Goal: Information Seeking & Learning: Check status

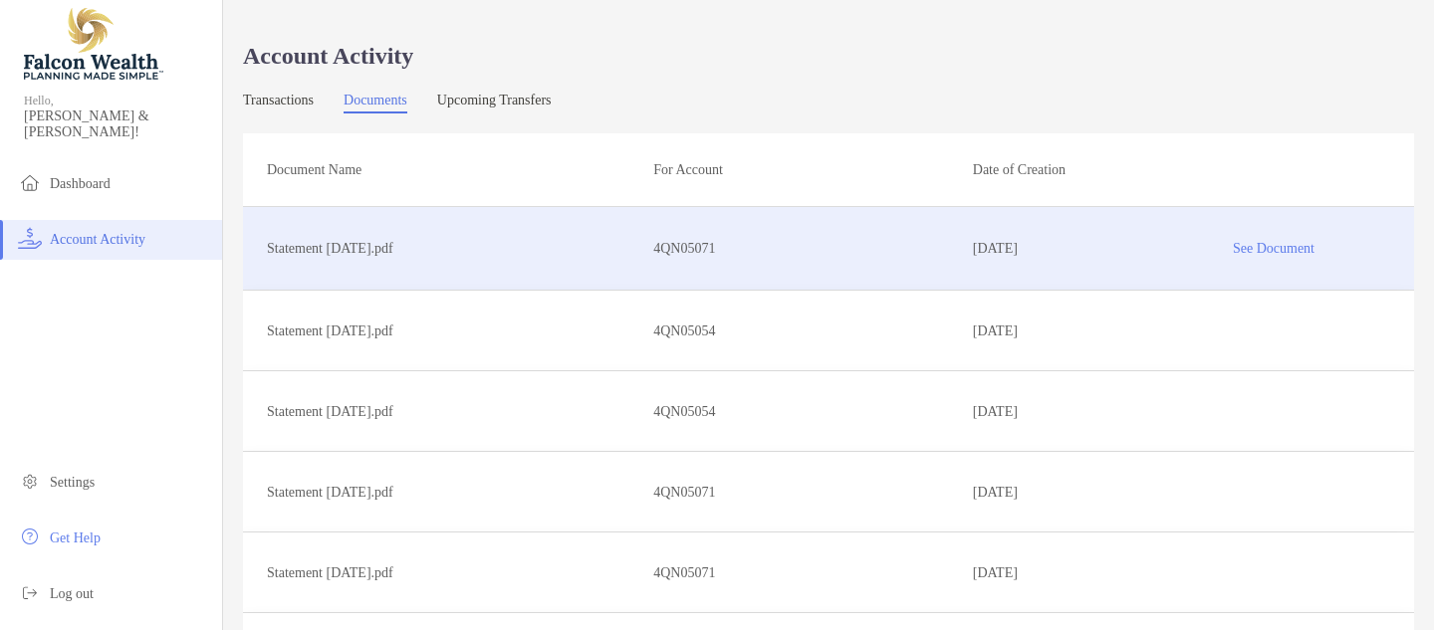
click at [1294, 244] on p "See Document" at bounding box center [1273, 248] width 233 height 35
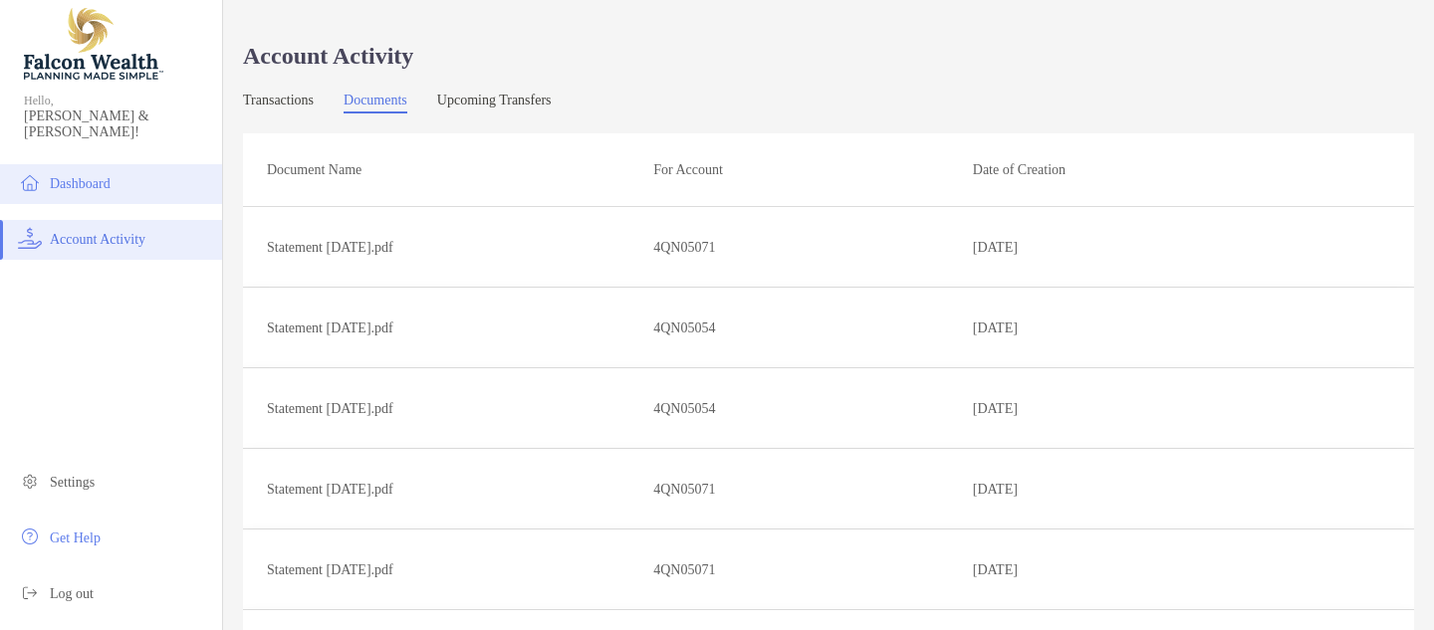
click at [89, 176] on span "Dashboard" at bounding box center [80, 183] width 61 height 15
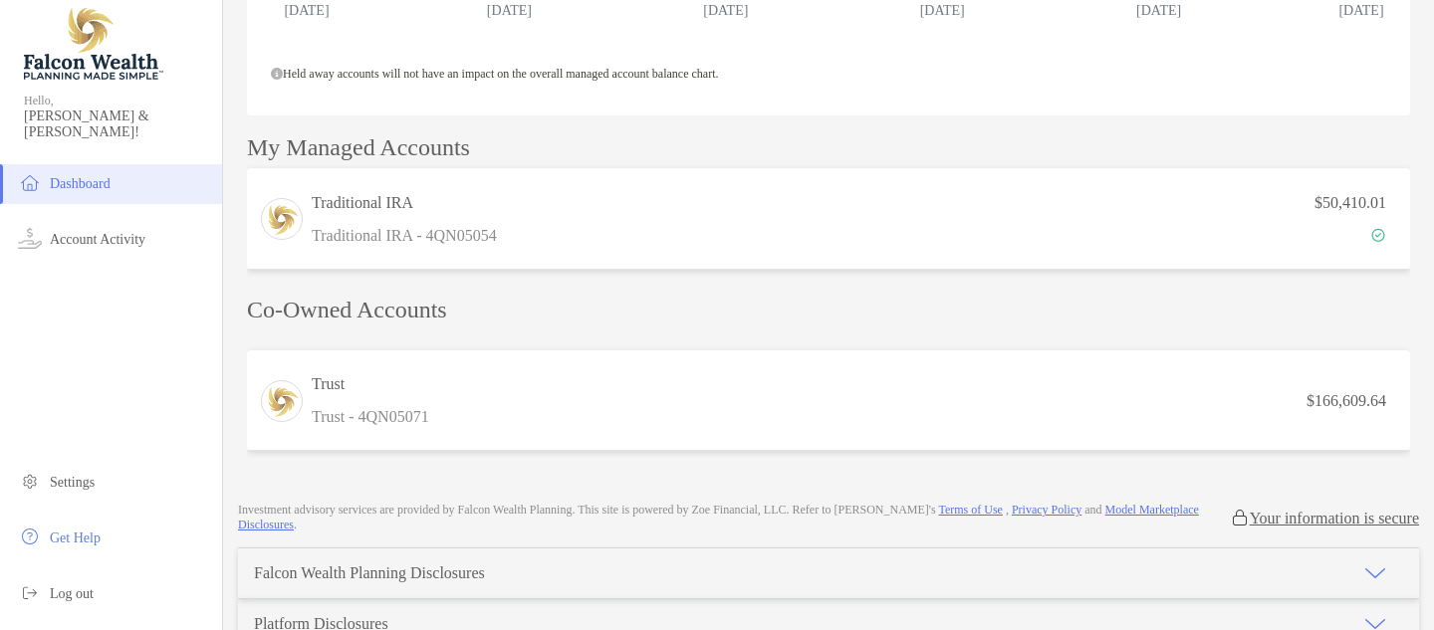
scroll to position [454, 0]
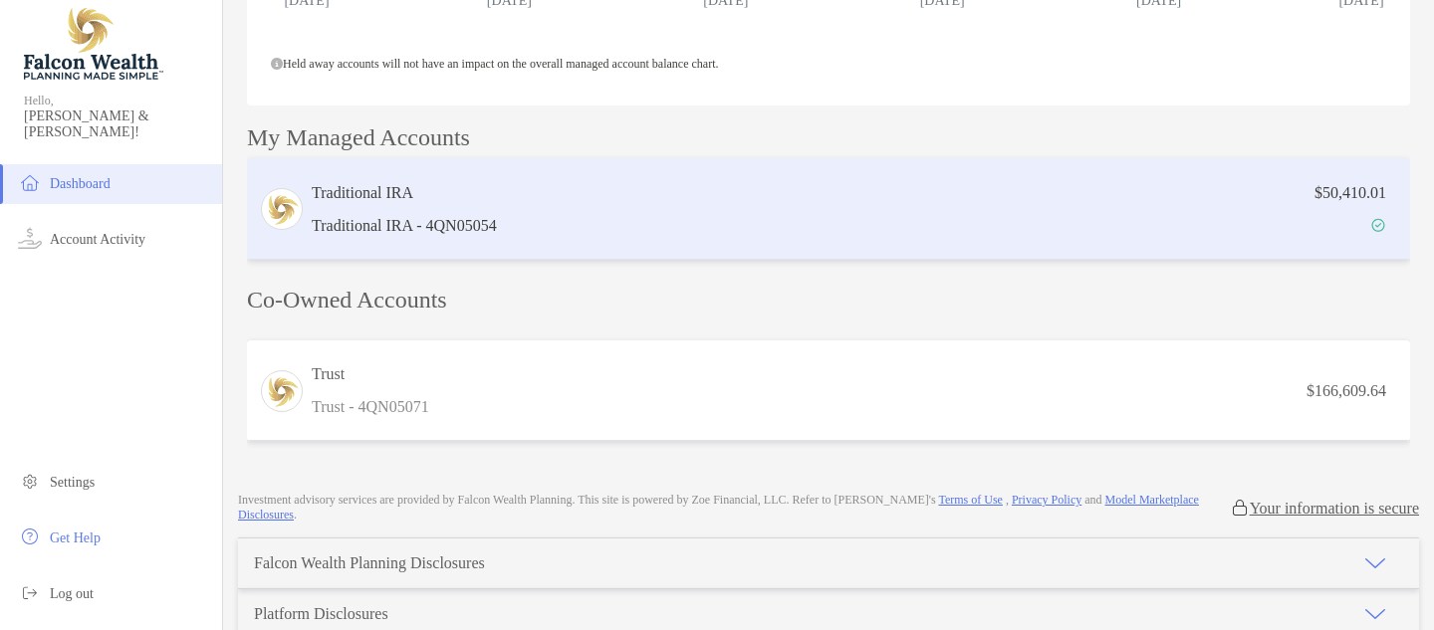
click at [989, 235] on div "$50,410.01" at bounding box center [951, 209] width 893 height 58
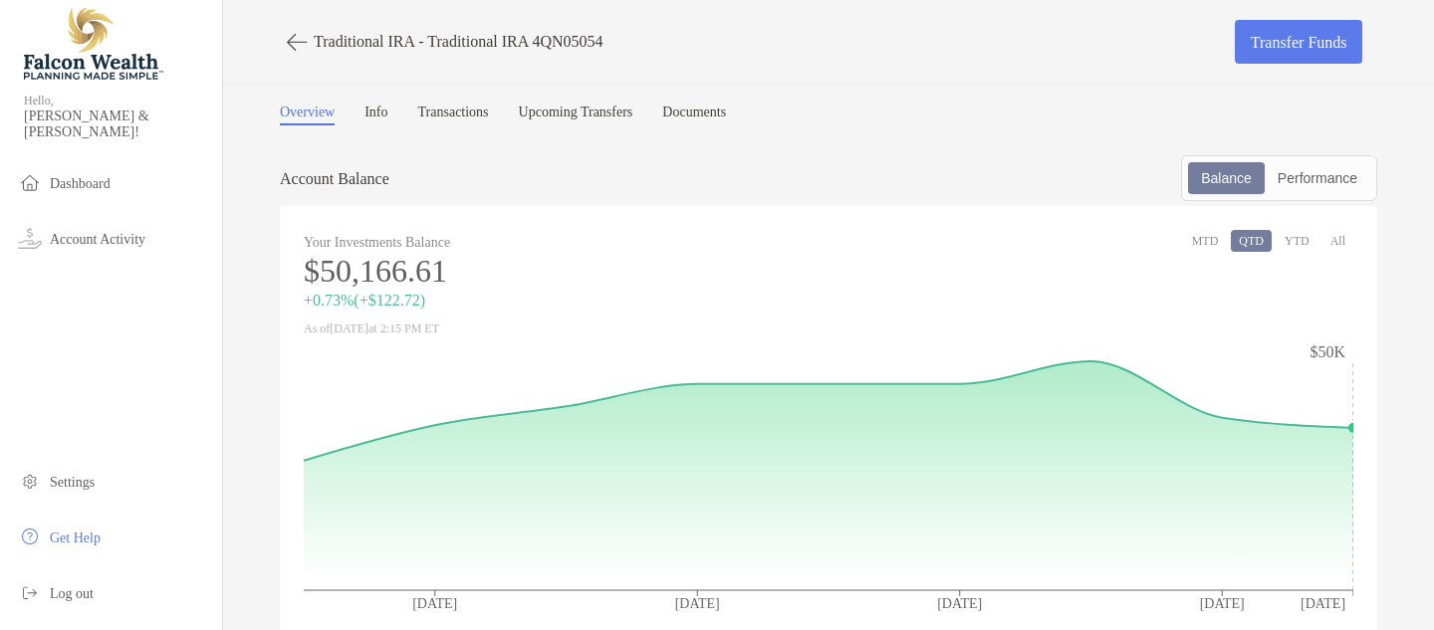
click at [294, 42] on icon "button" at bounding box center [297, 42] width 20 height 23
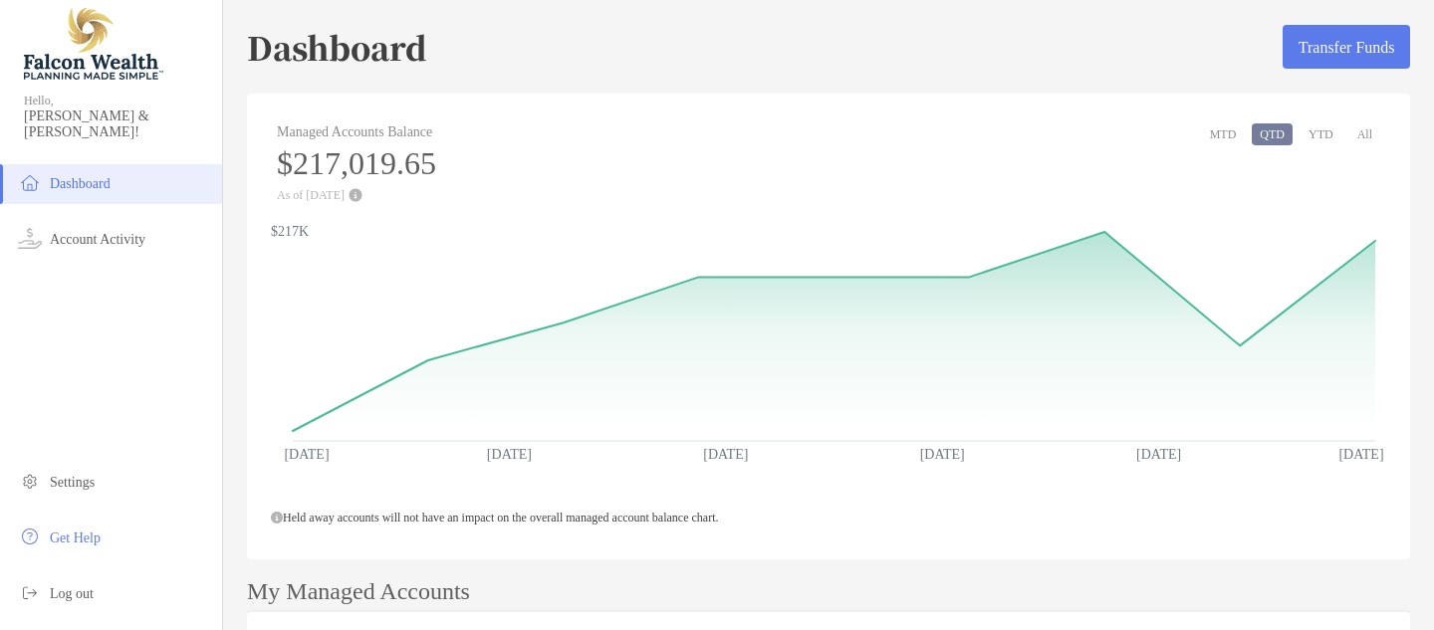
click at [1319, 132] on button "YTD" at bounding box center [1321, 134] width 41 height 22
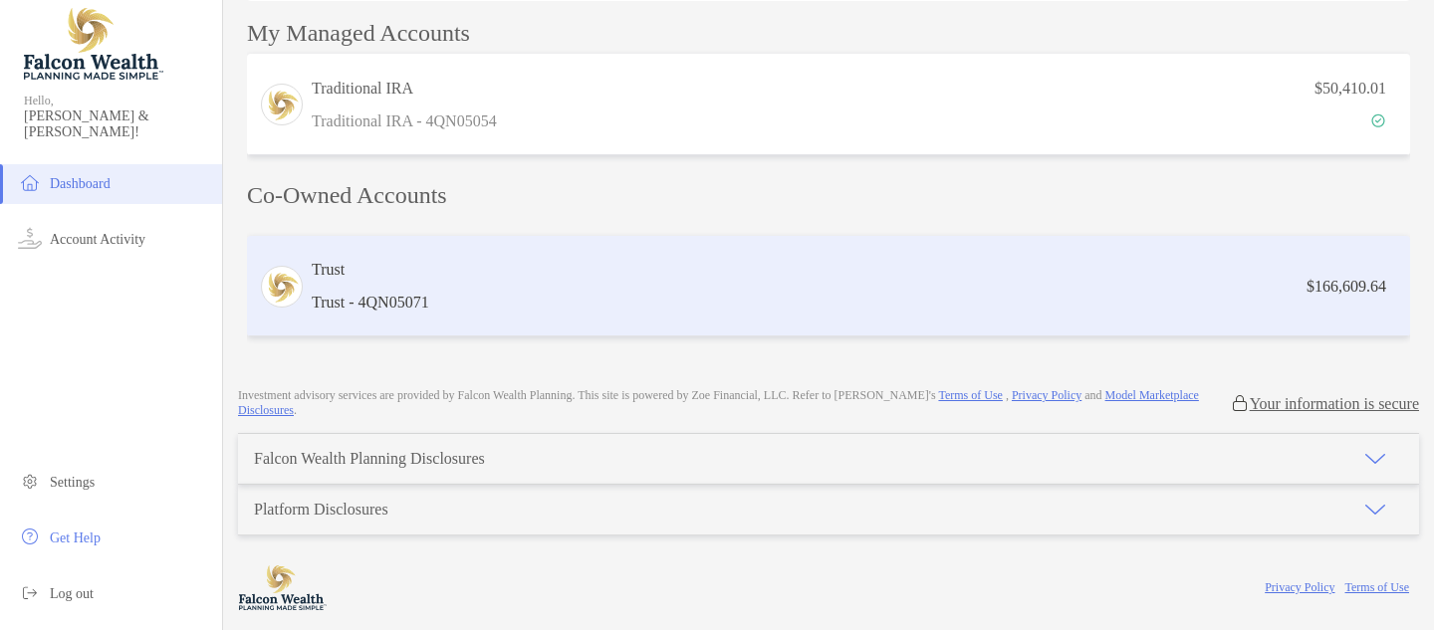
click at [537, 277] on div "$166,609.64" at bounding box center [917, 286] width 961 height 25
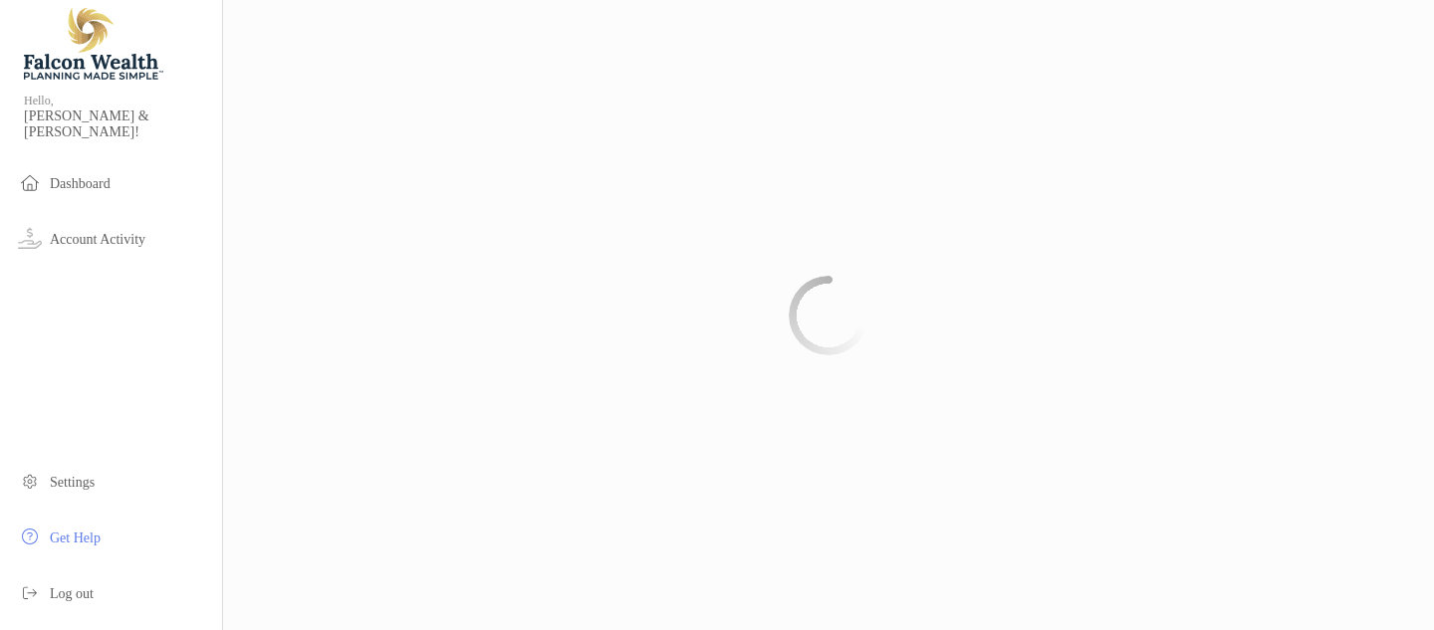
scroll to position [156, 0]
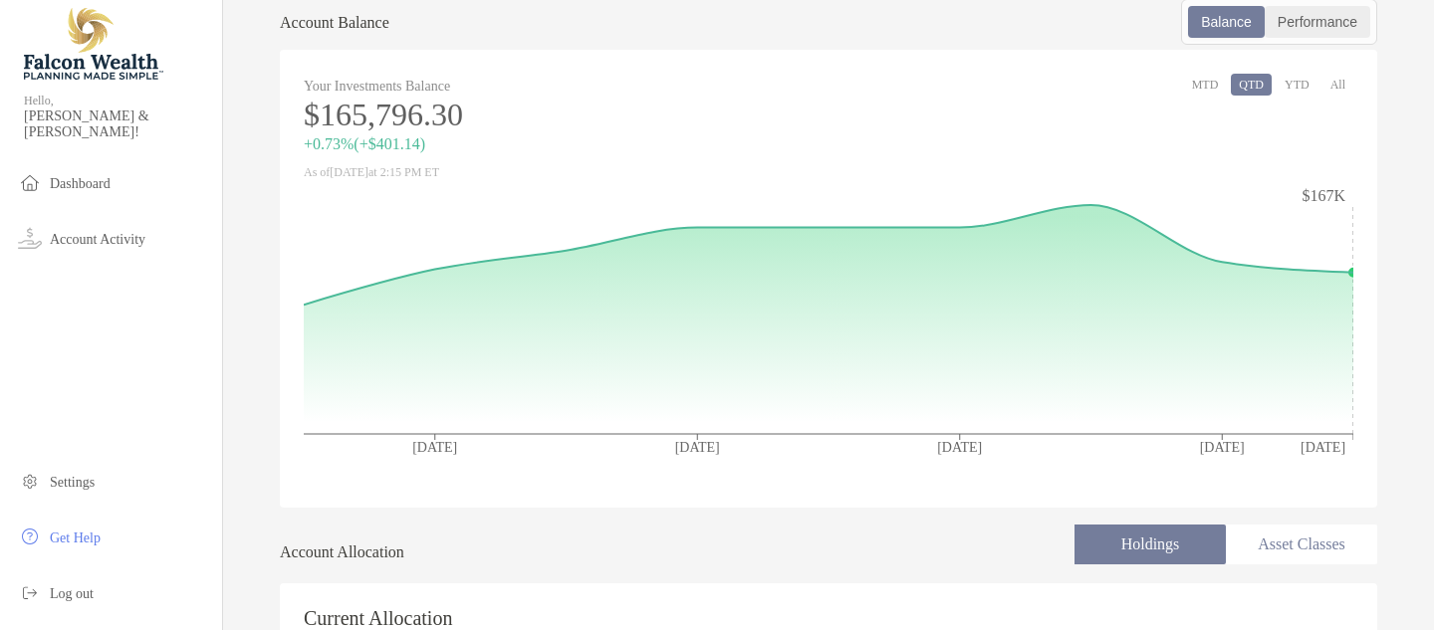
click at [1328, 18] on div "Performance" at bounding box center [1318, 22] width 102 height 28
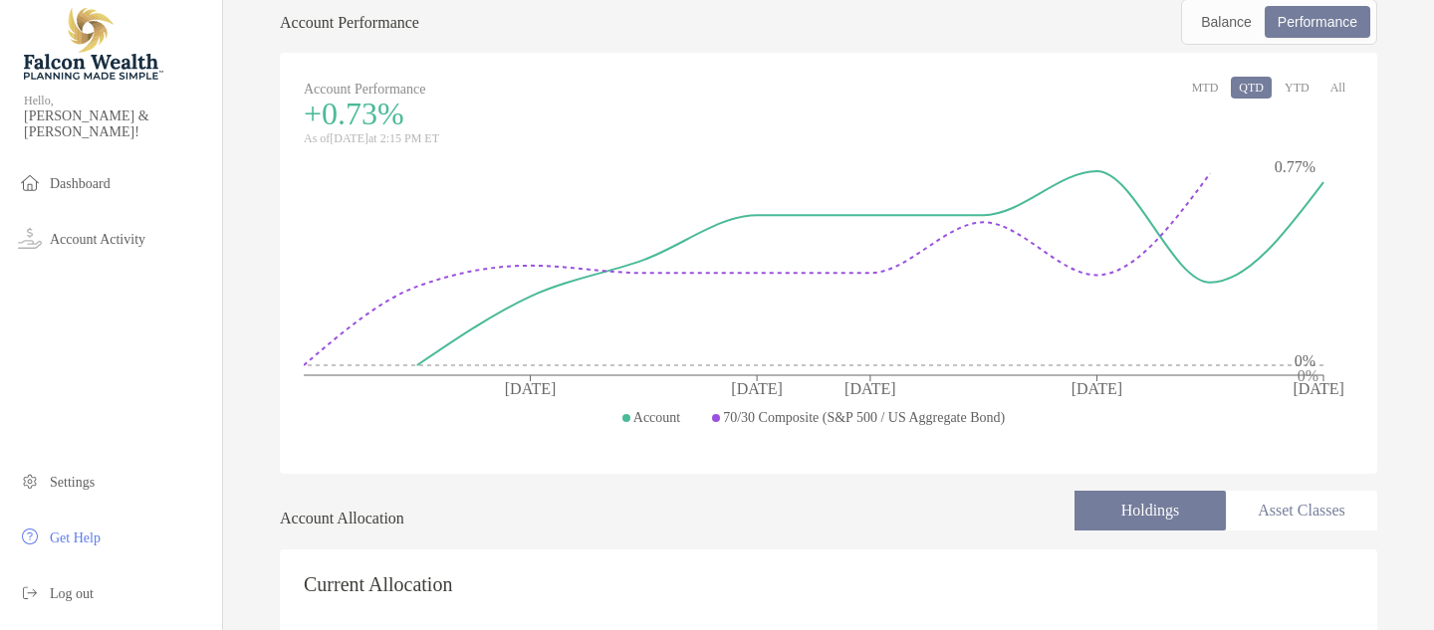
click at [1296, 87] on button "YTD" at bounding box center [1297, 88] width 41 height 22
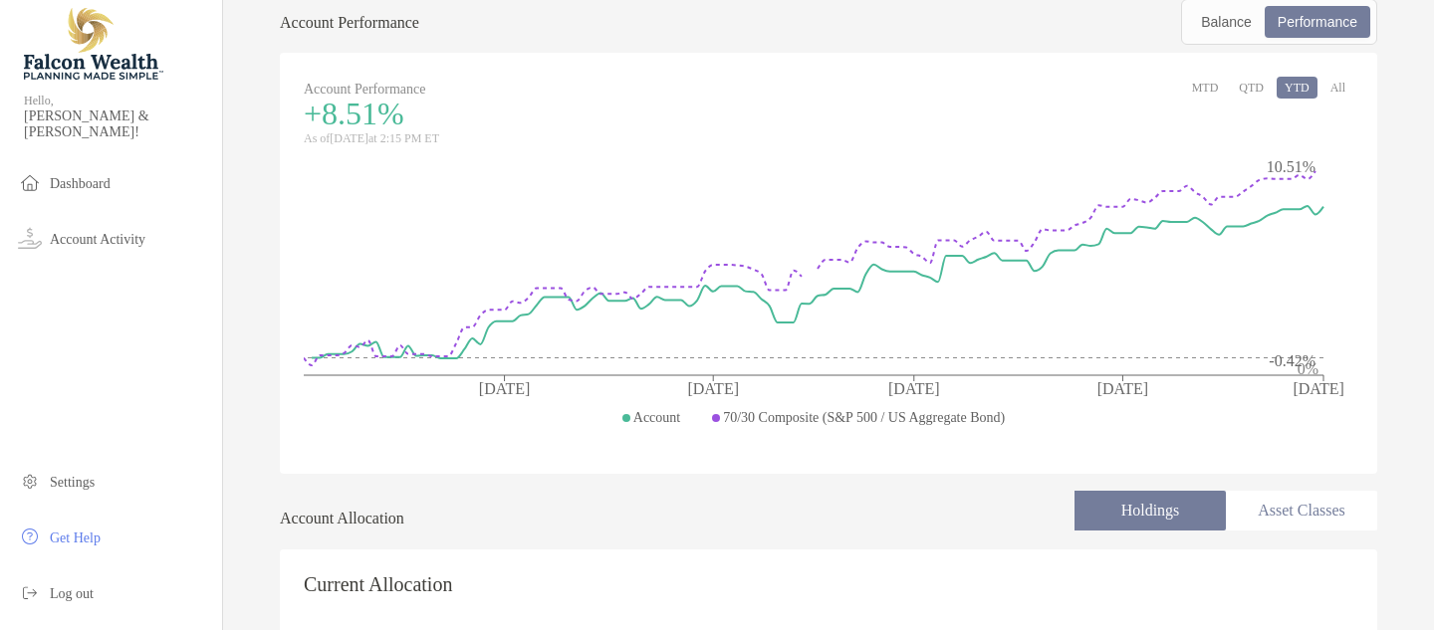
click at [1336, 88] on button "All" at bounding box center [1337, 88] width 31 height 22
click at [1212, 86] on button "MTD" at bounding box center [1205, 88] width 43 height 22
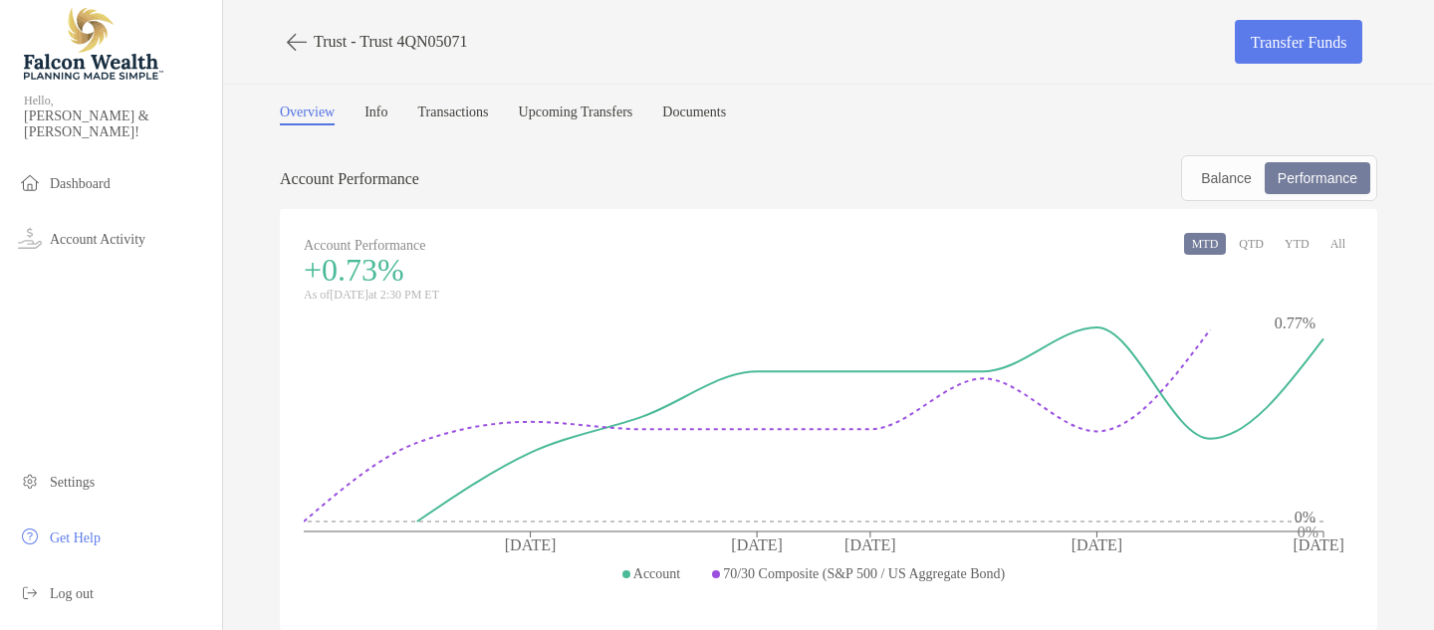
scroll to position [0, 0]
click at [1345, 245] on button "All" at bounding box center [1337, 244] width 31 height 22
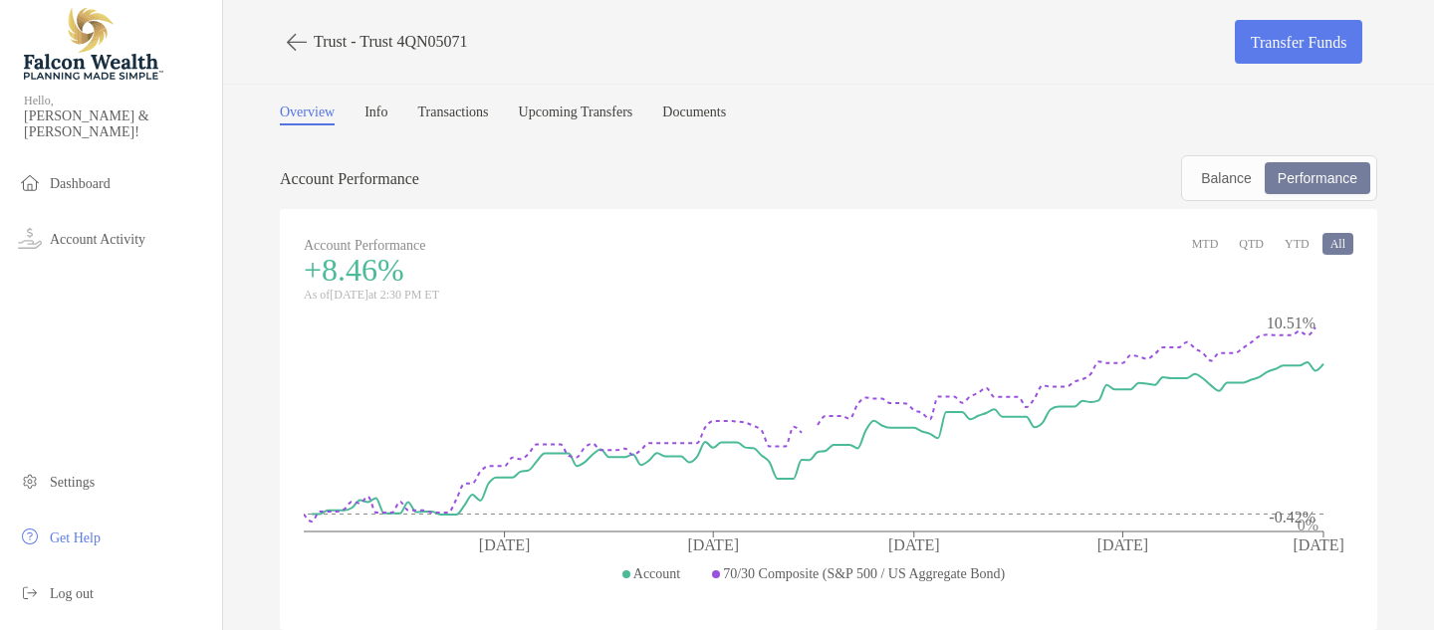
click at [383, 113] on link "Info" at bounding box center [375, 115] width 23 height 21
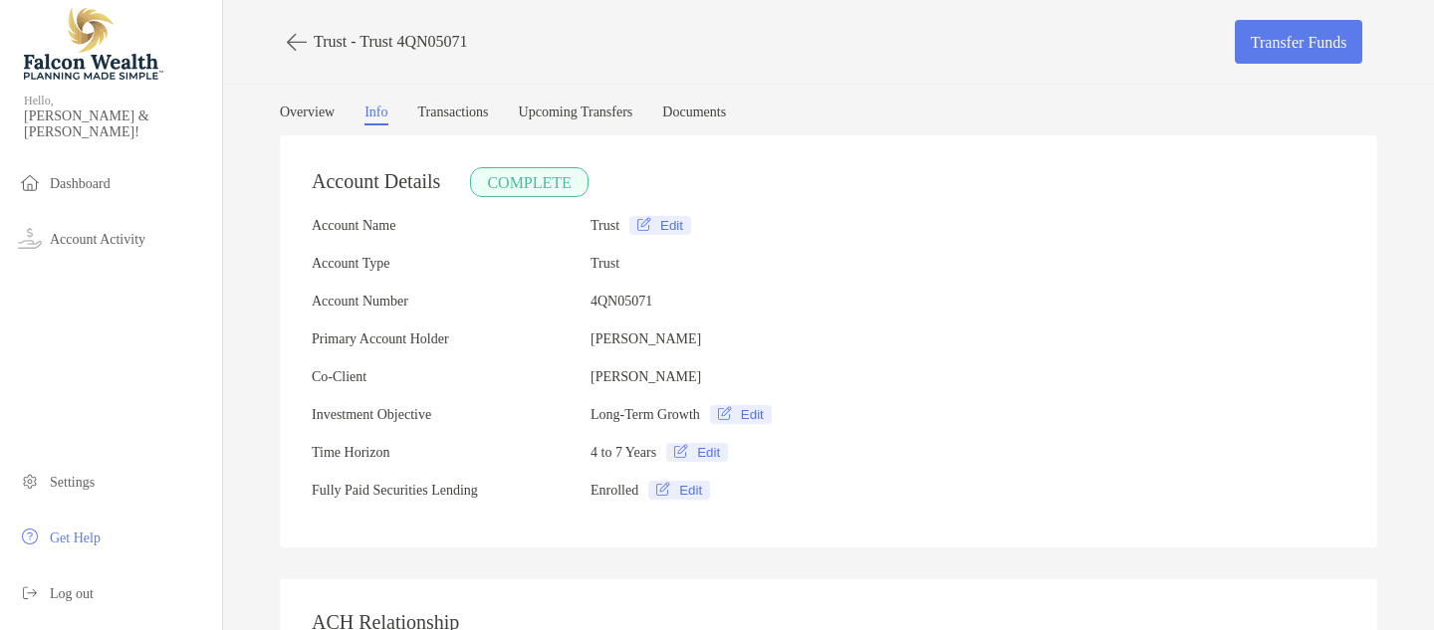
click at [489, 113] on link "Transactions" at bounding box center [453, 115] width 71 height 21
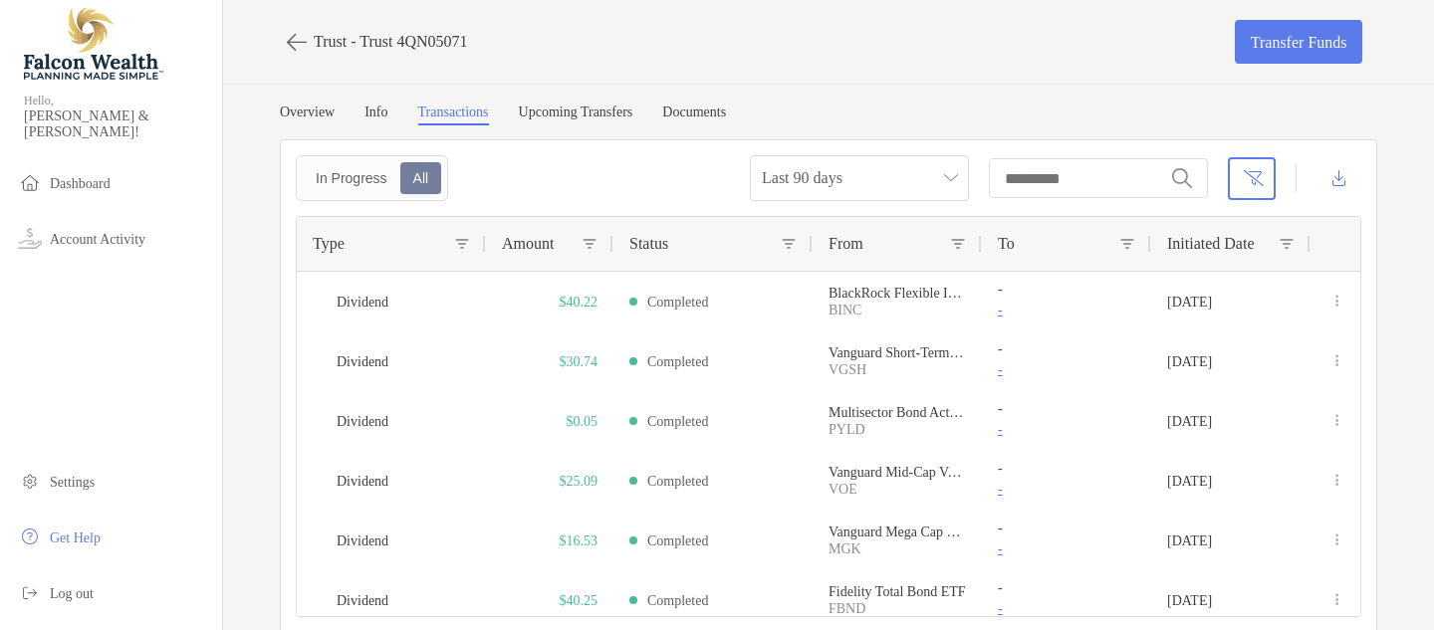
click at [633, 110] on link "Upcoming Transfers" at bounding box center [576, 115] width 115 height 21
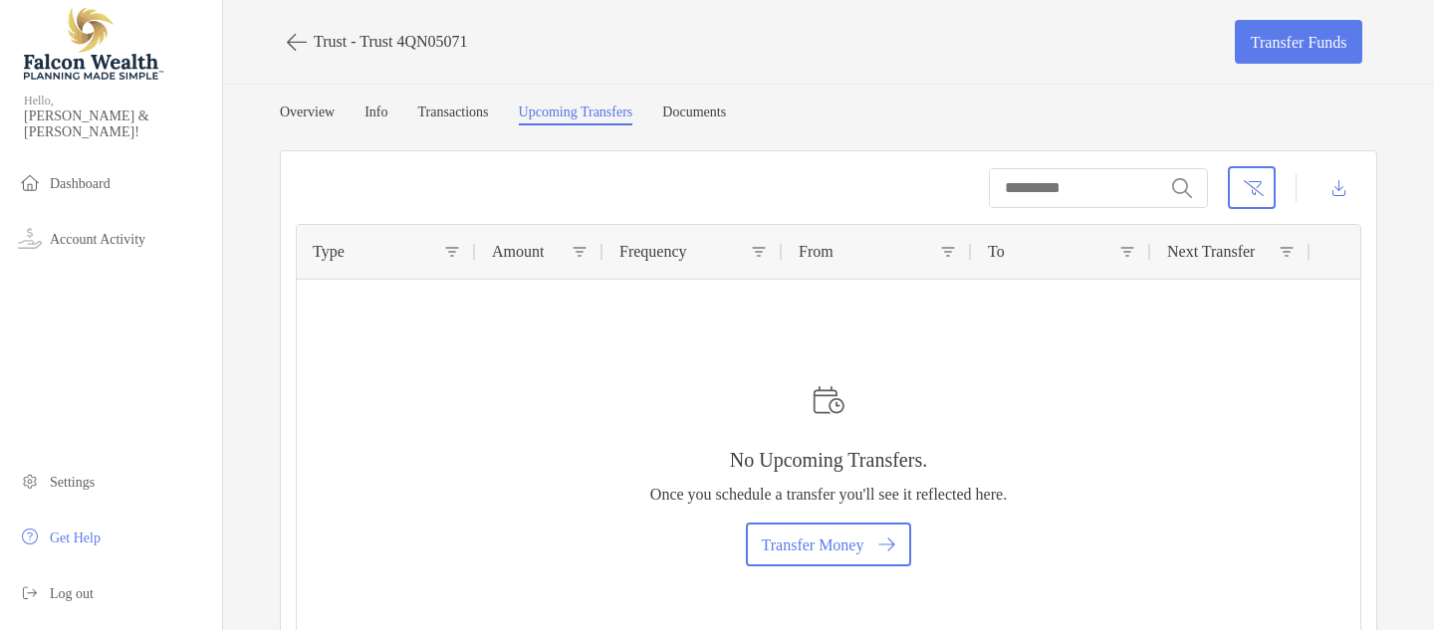
click at [726, 117] on link "Documents" at bounding box center [694, 115] width 64 height 21
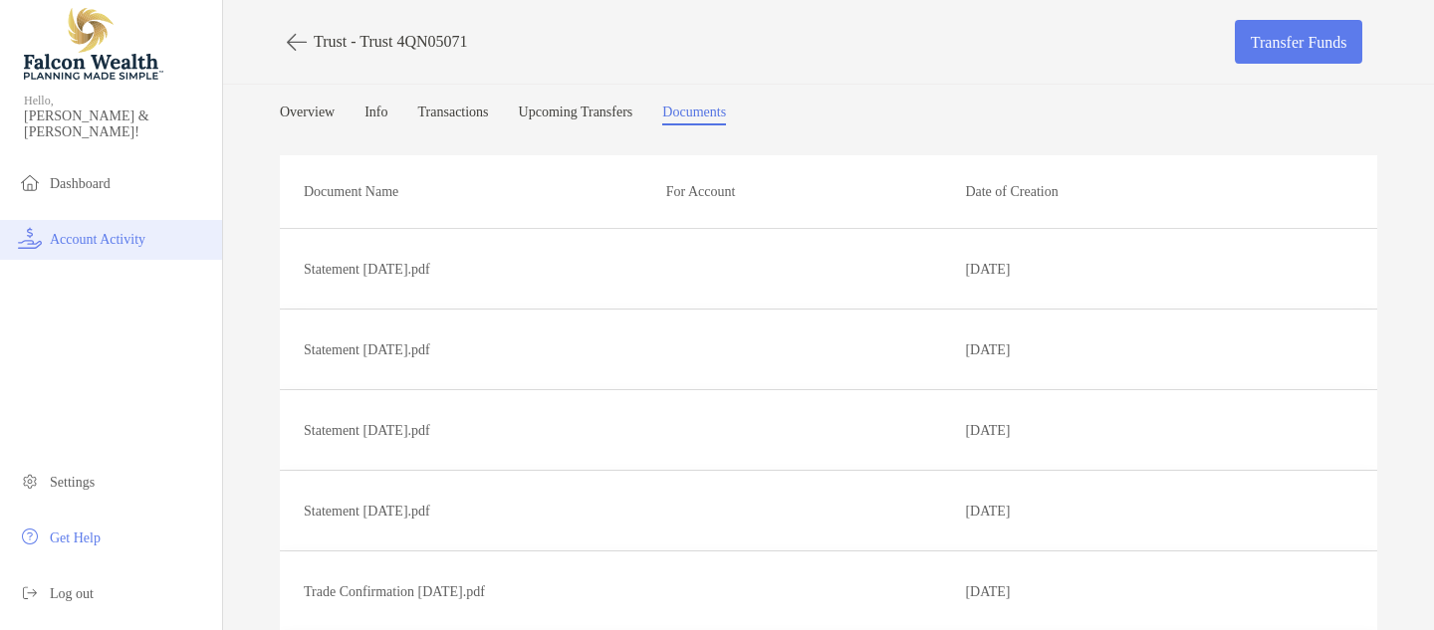
click at [93, 232] on span "Account Activity" at bounding box center [98, 239] width 96 height 15
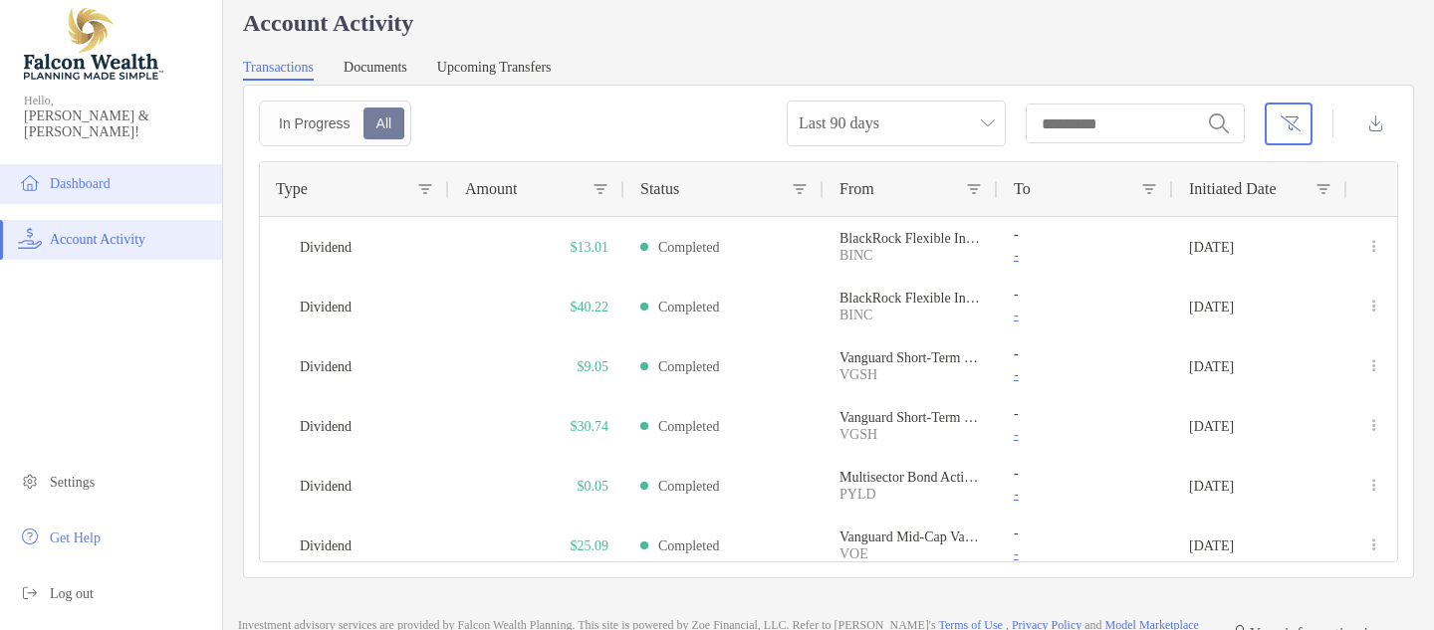
click at [74, 176] on span "Dashboard" at bounding box center [80, 183] width 61 height 15
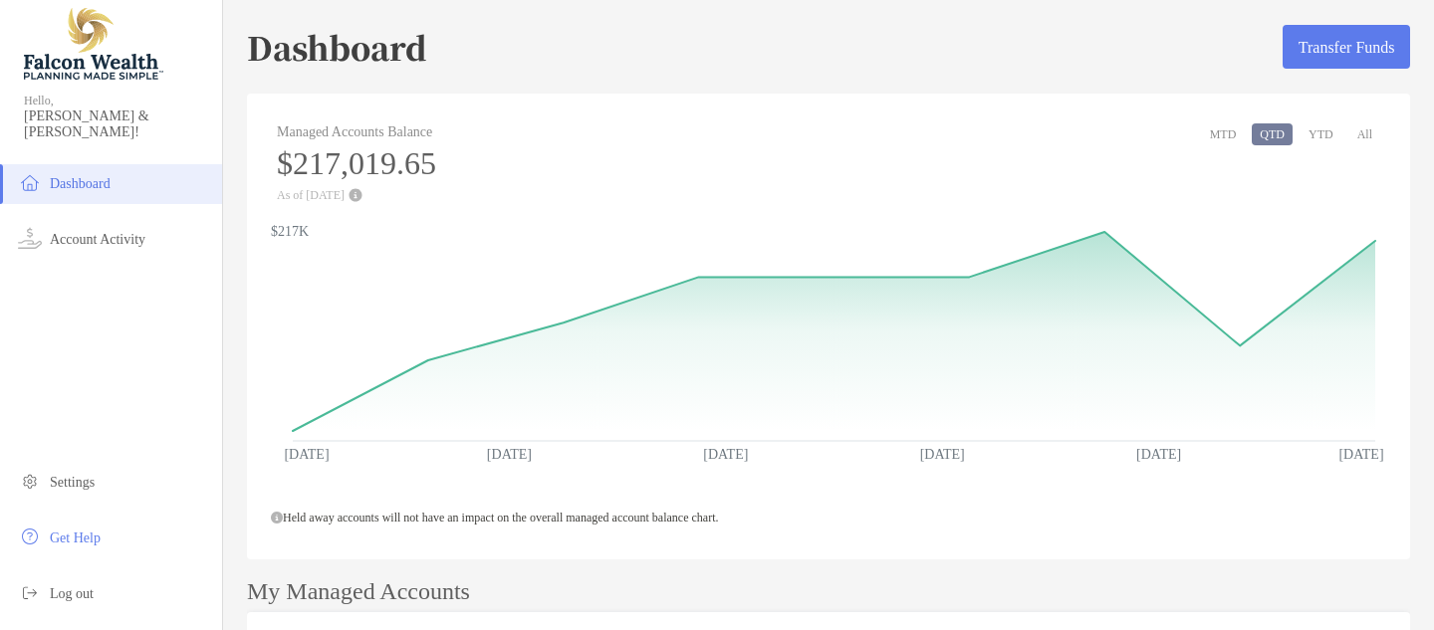
click at [1368, 135] on button "All" at bounding box center [1364, 134] width 31 height 22
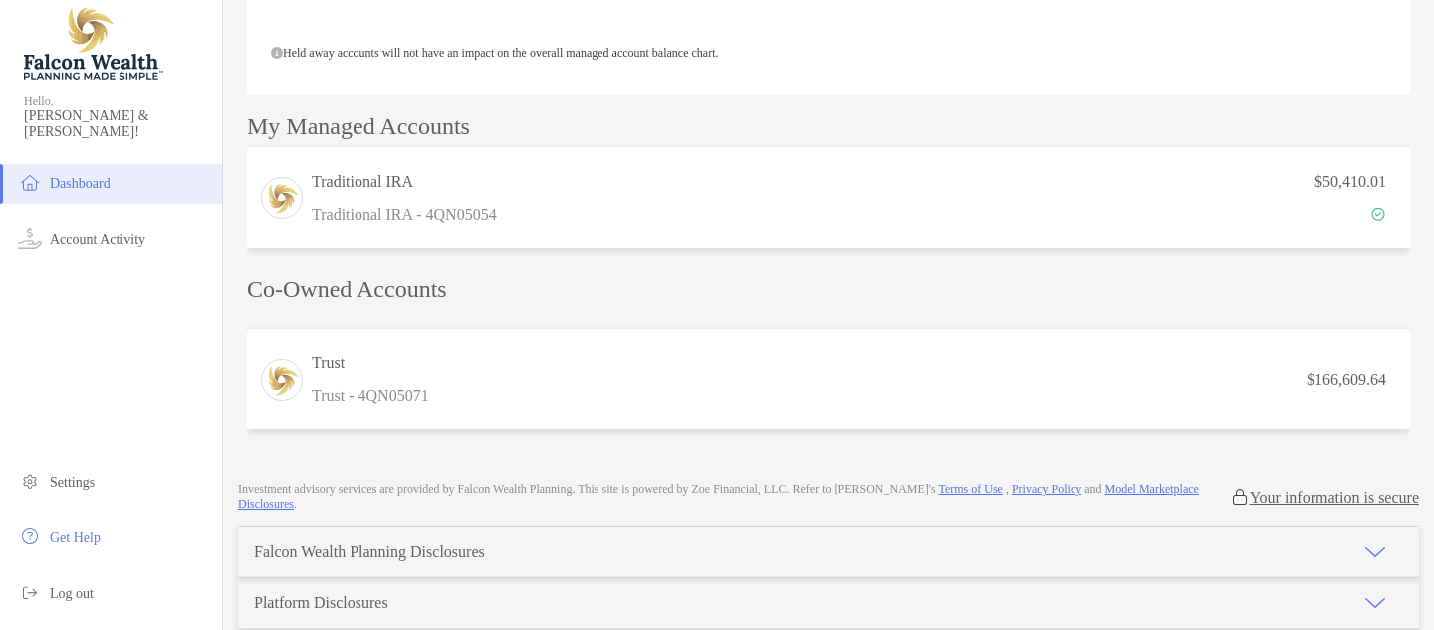
scroll to position [458, 0]
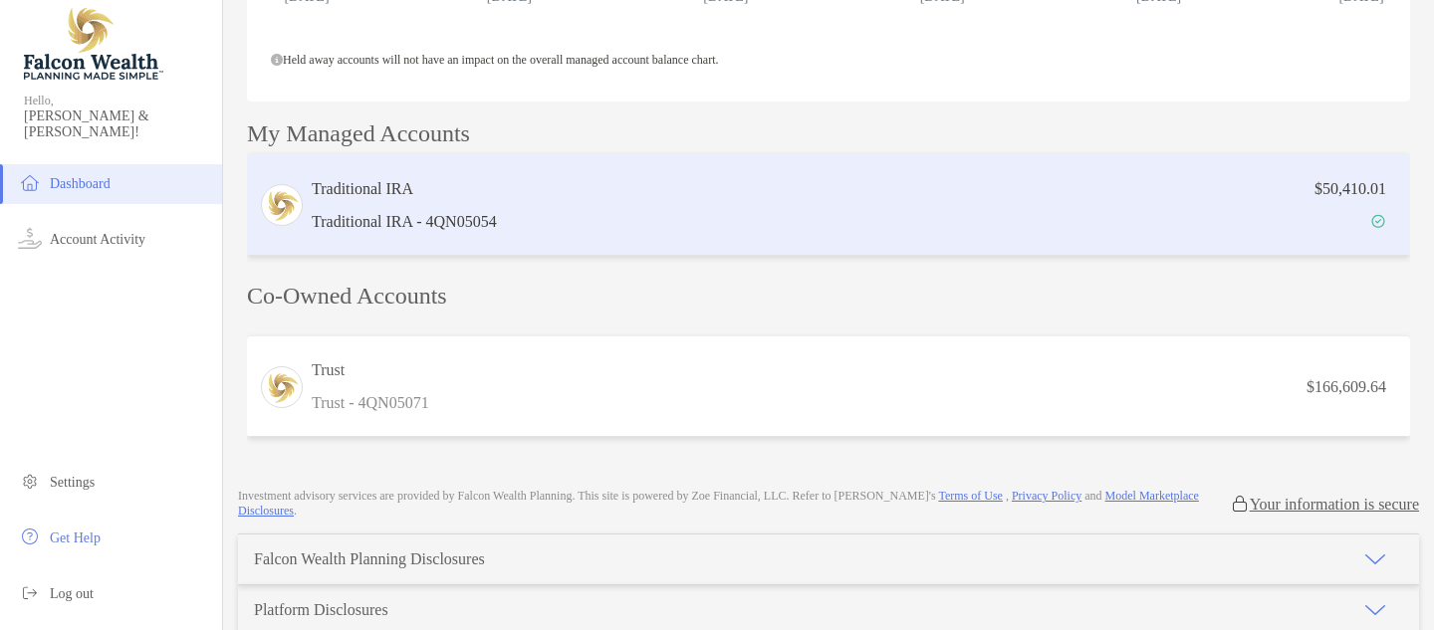
click at [441, 207] on div "Traditional IRA Traditional IRA - 4QN05054" at bounding box center [404, 205] width 185 height 57
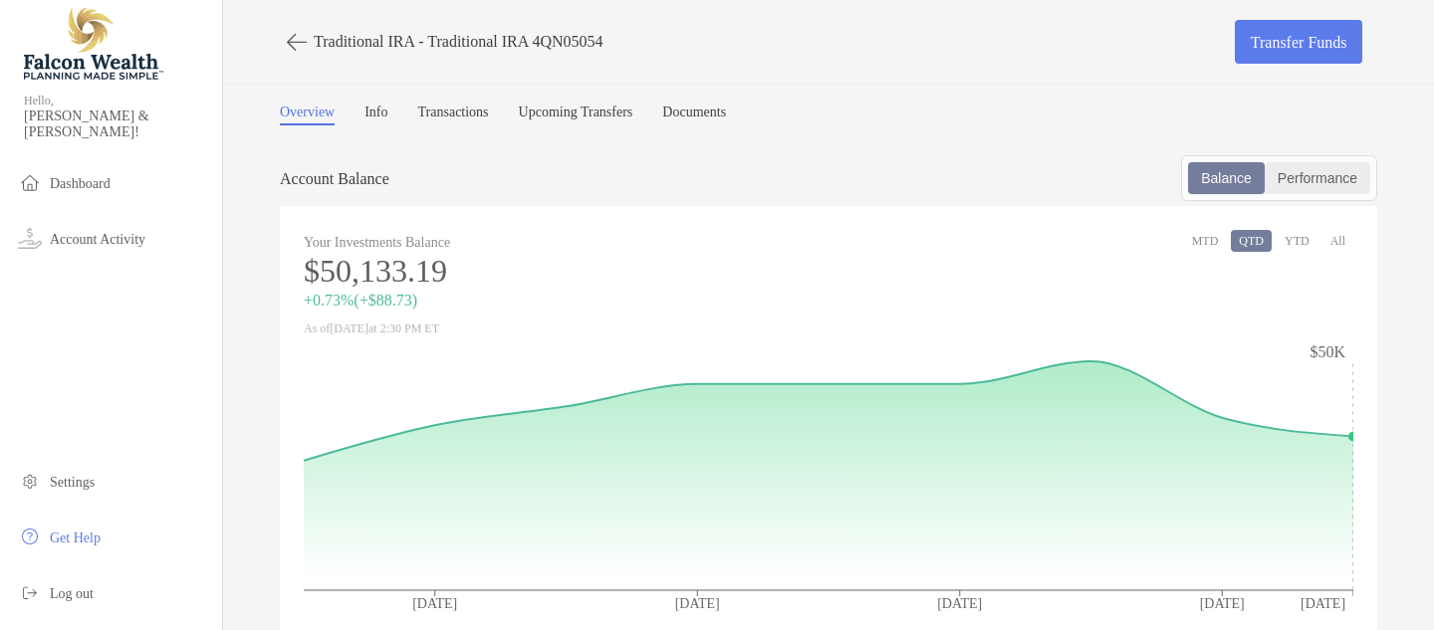
click at [1313, 179] on div "Performance" at bounding box center [1318, 178] width 102 height 28
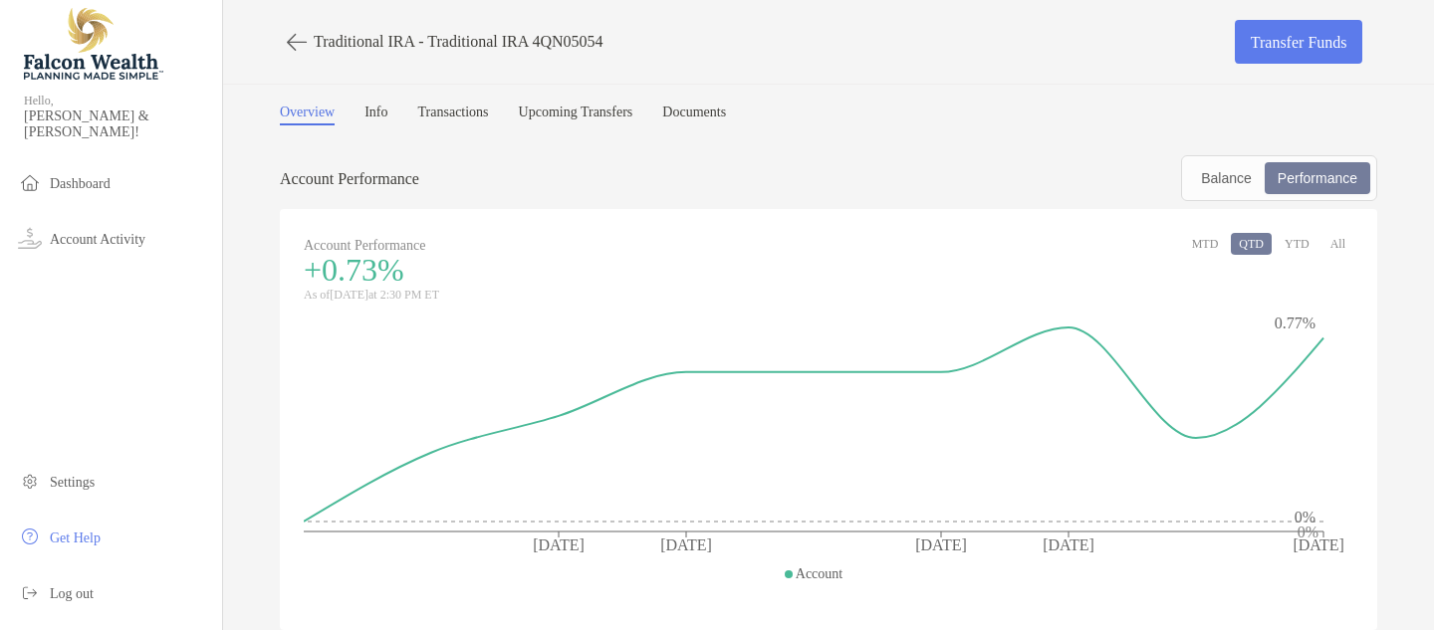
click at [1343, 240] on button "All" at bounding box center [1337, 244] width 31 height 22
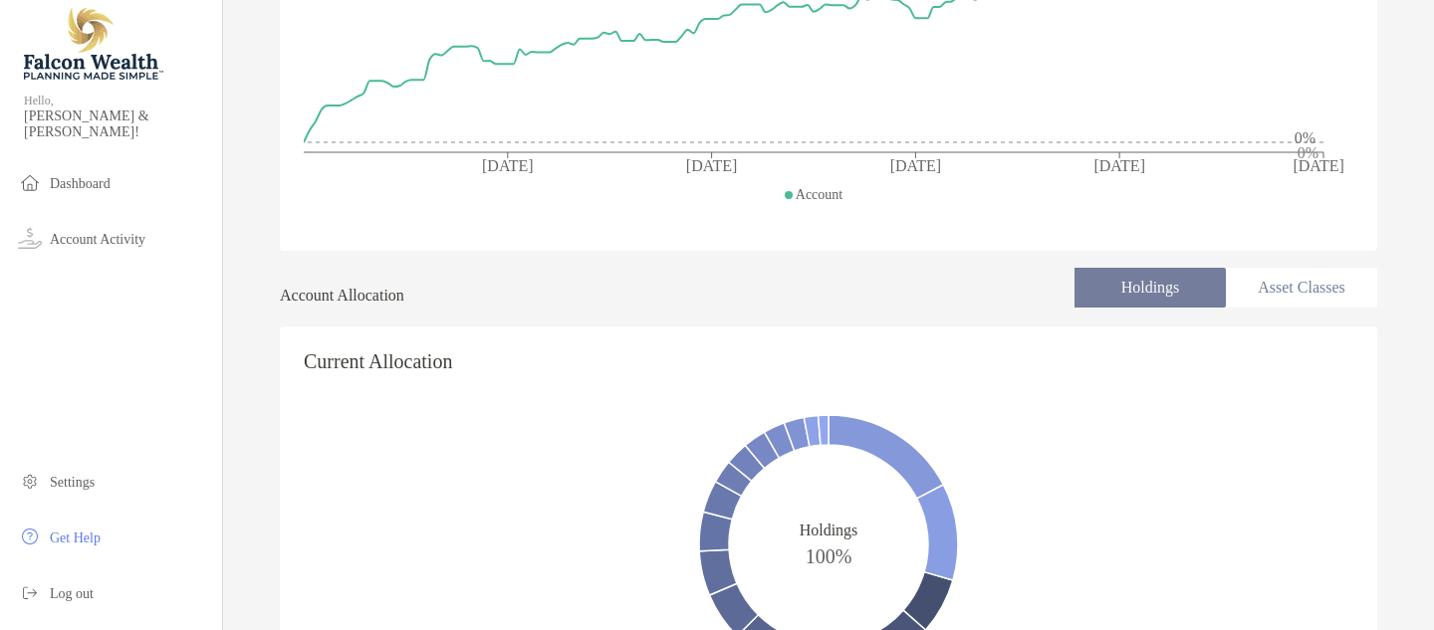
scroll to position [339, 0]
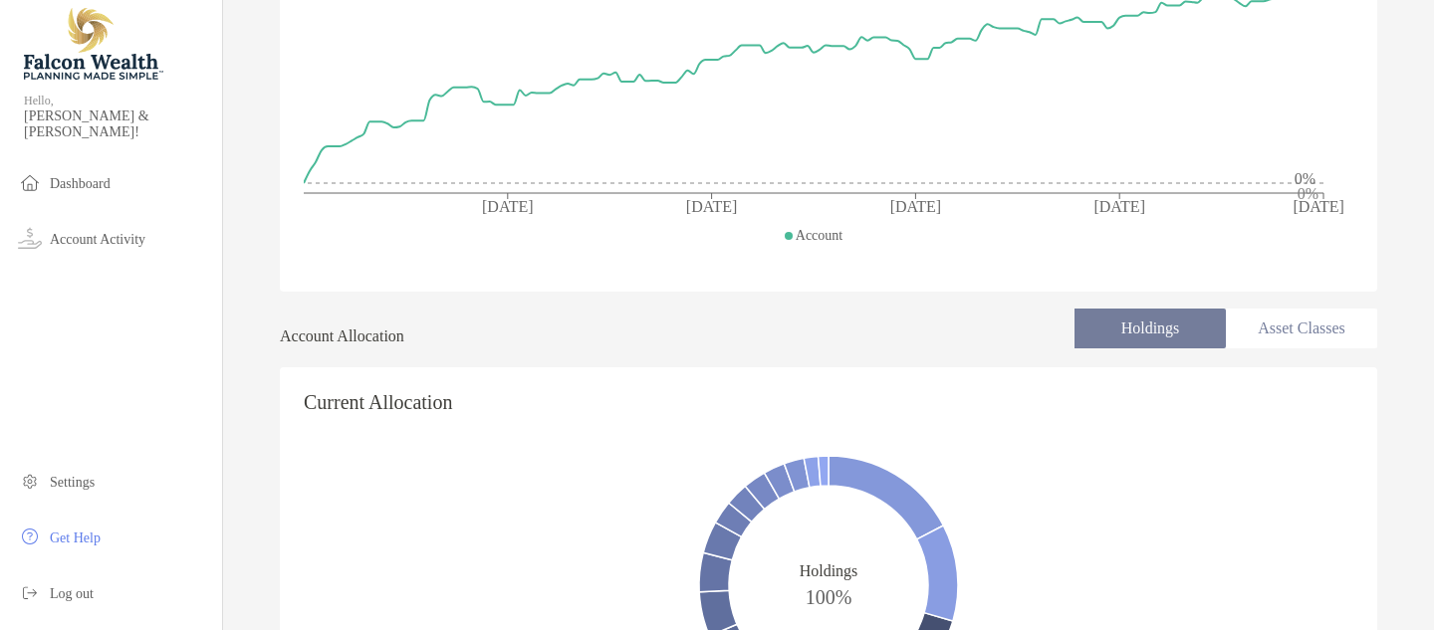
click at [1299, 328] on li "Asset Classes" at bounding box center [1301, 329] width 151 height 40
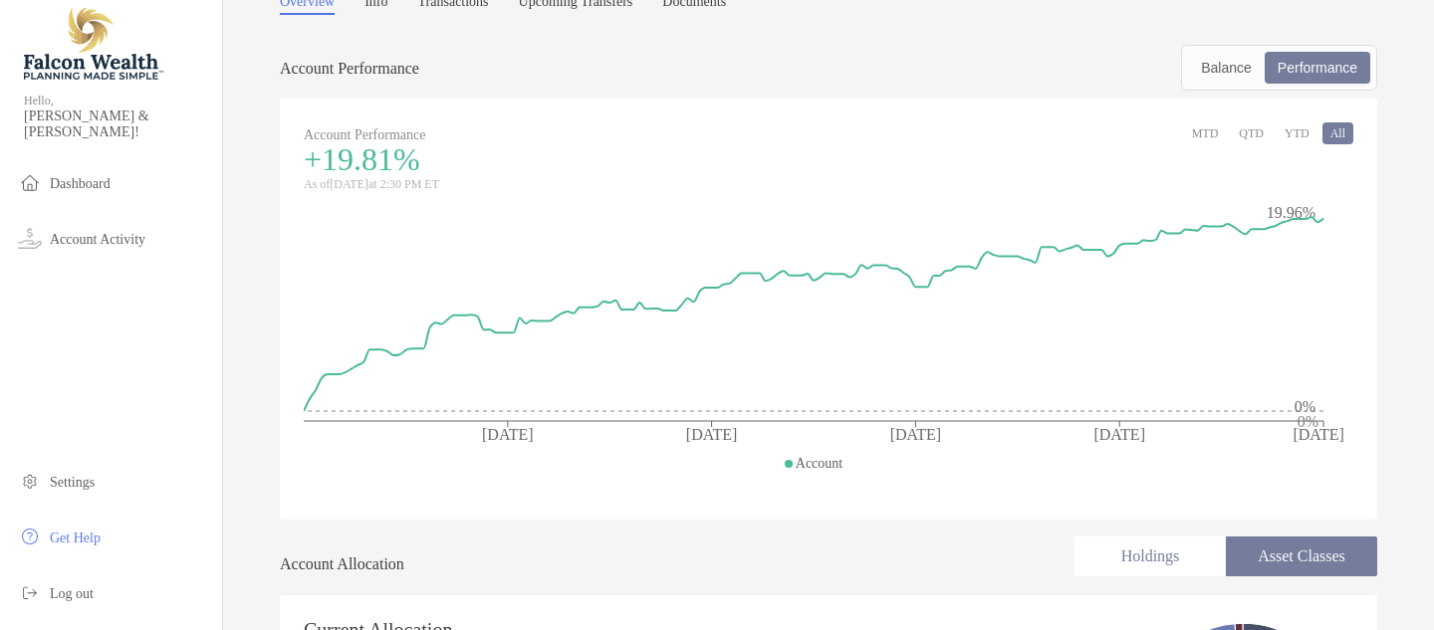
scroll to position [107, 0]
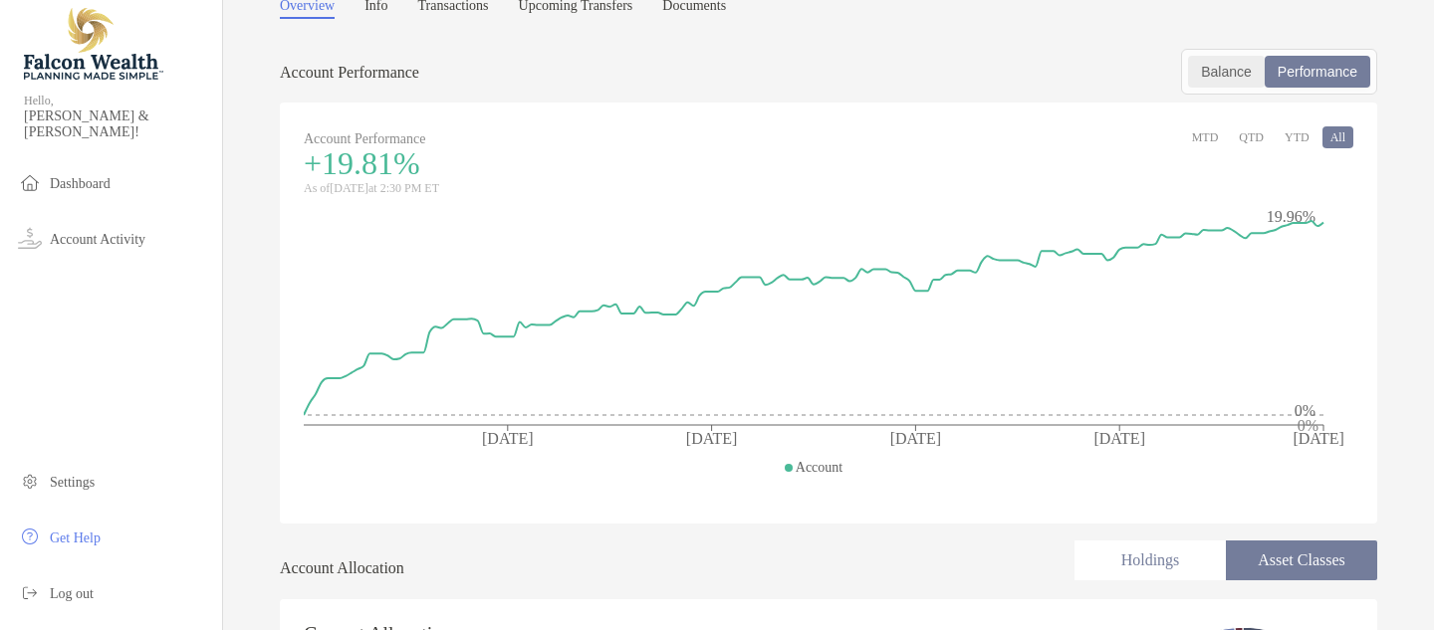
click at [1228, 73] on div "Balance" at bounding box center [1226, 72] width 73 height 28
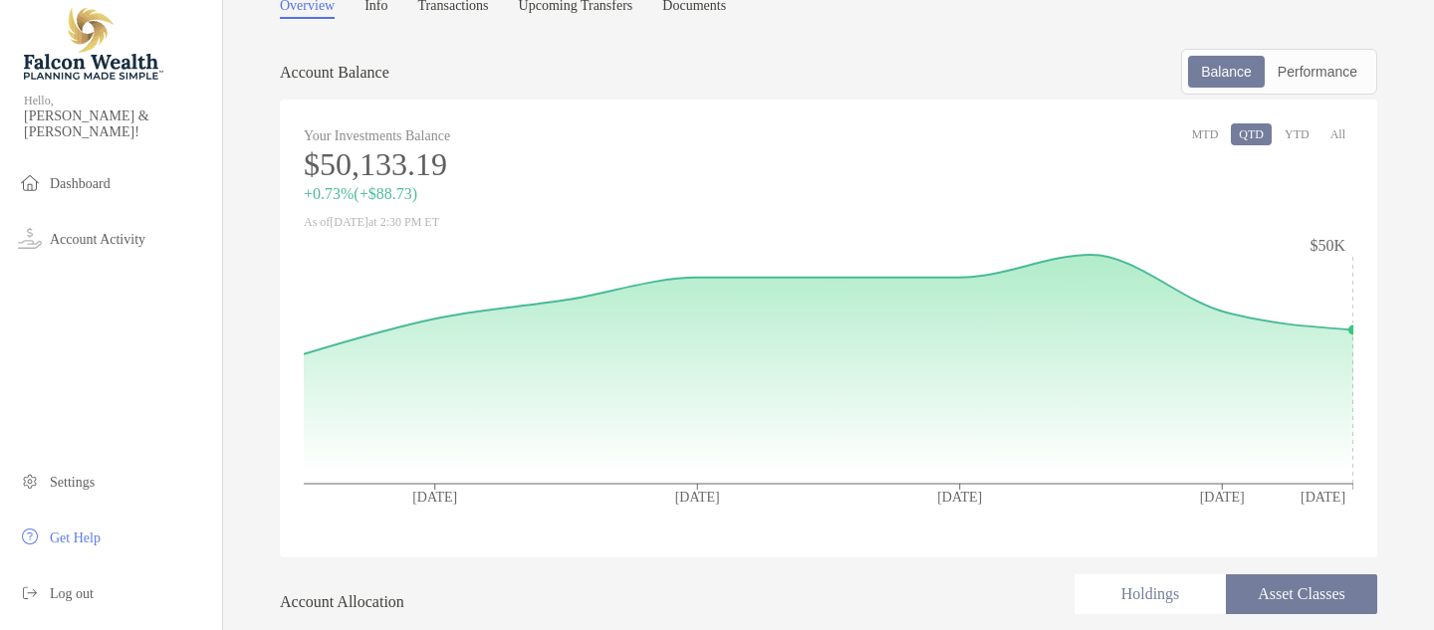
click at [1341, 135] on button "All" at bounding box center [1337, 134] width 31 height 22
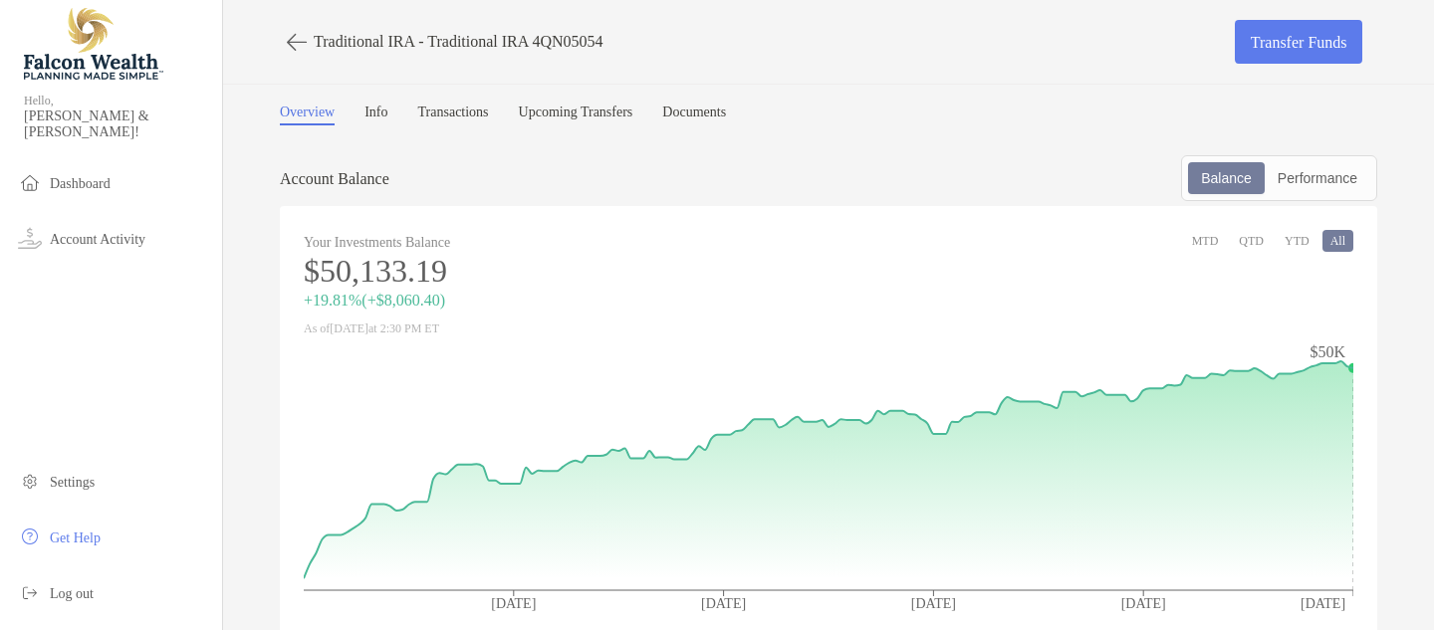
scroll to position [0, 0]
click at [295, 39] on icon "button" at bounding box center [297, 42] width 20 height 23
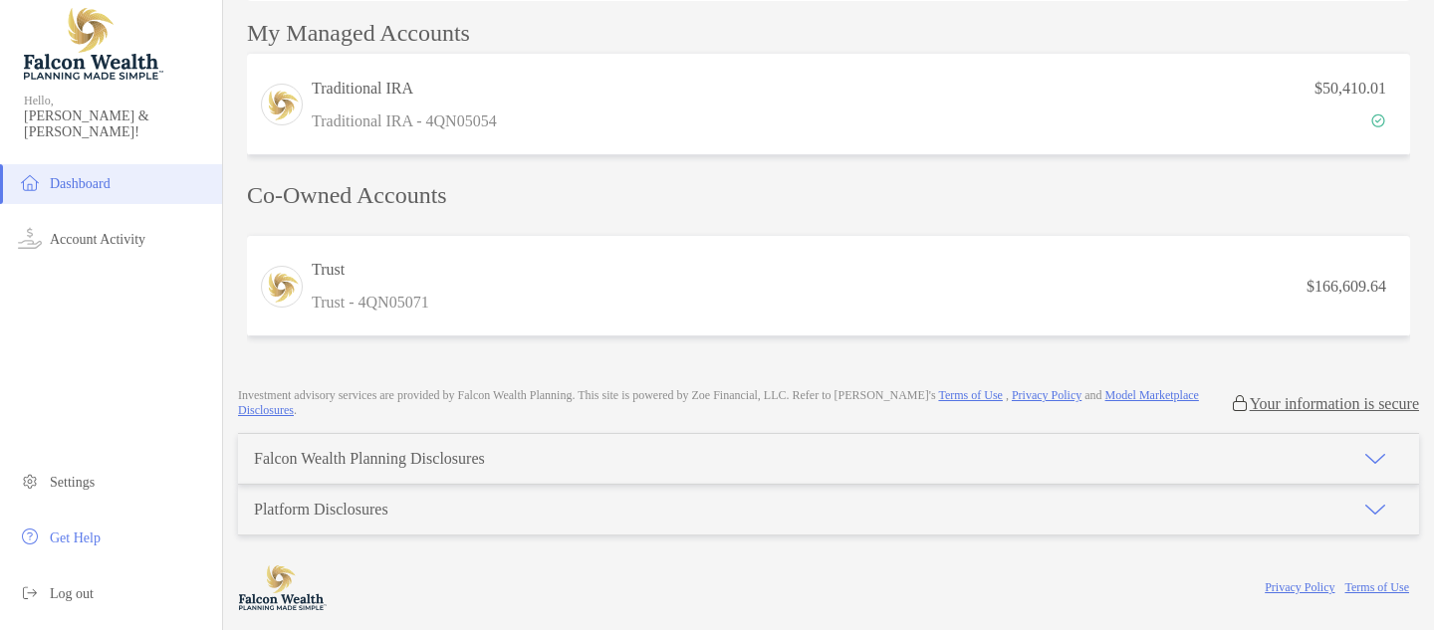
scroll to position [562, 0]
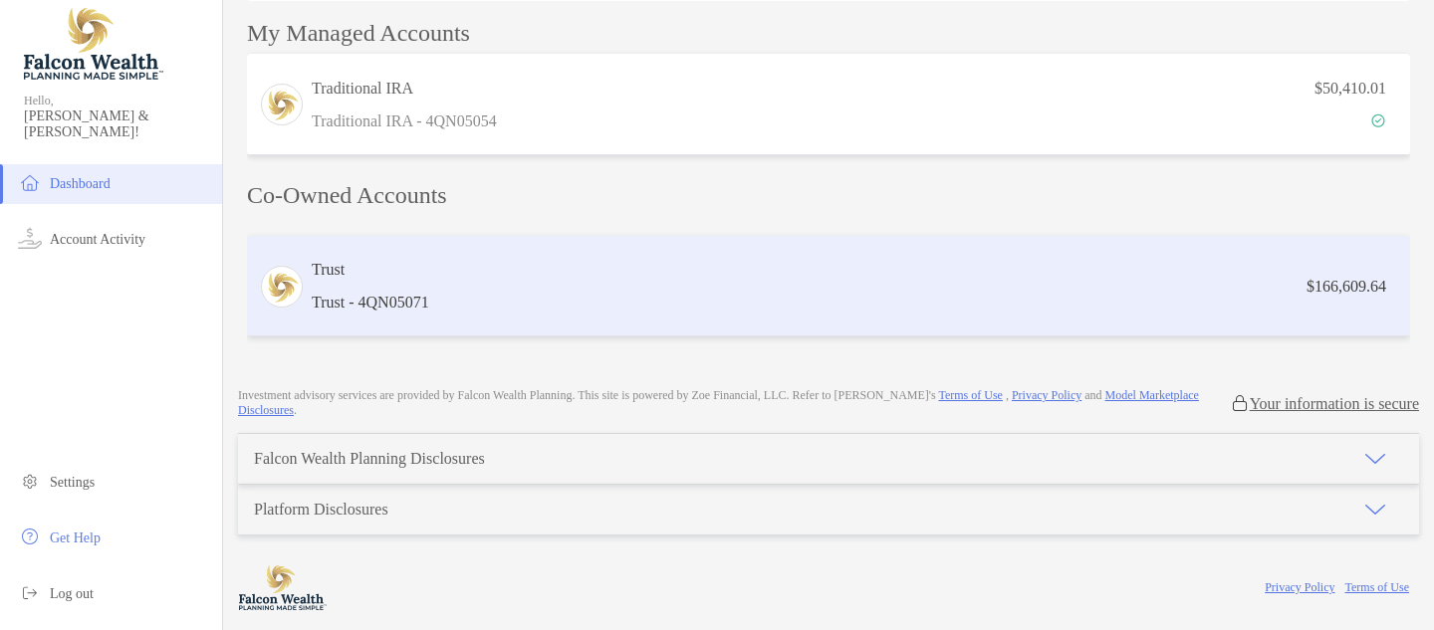
click at [404, 287] on div "Trust Trust - 4QN05071" at bounding box center [371, 286] width 118 height 57
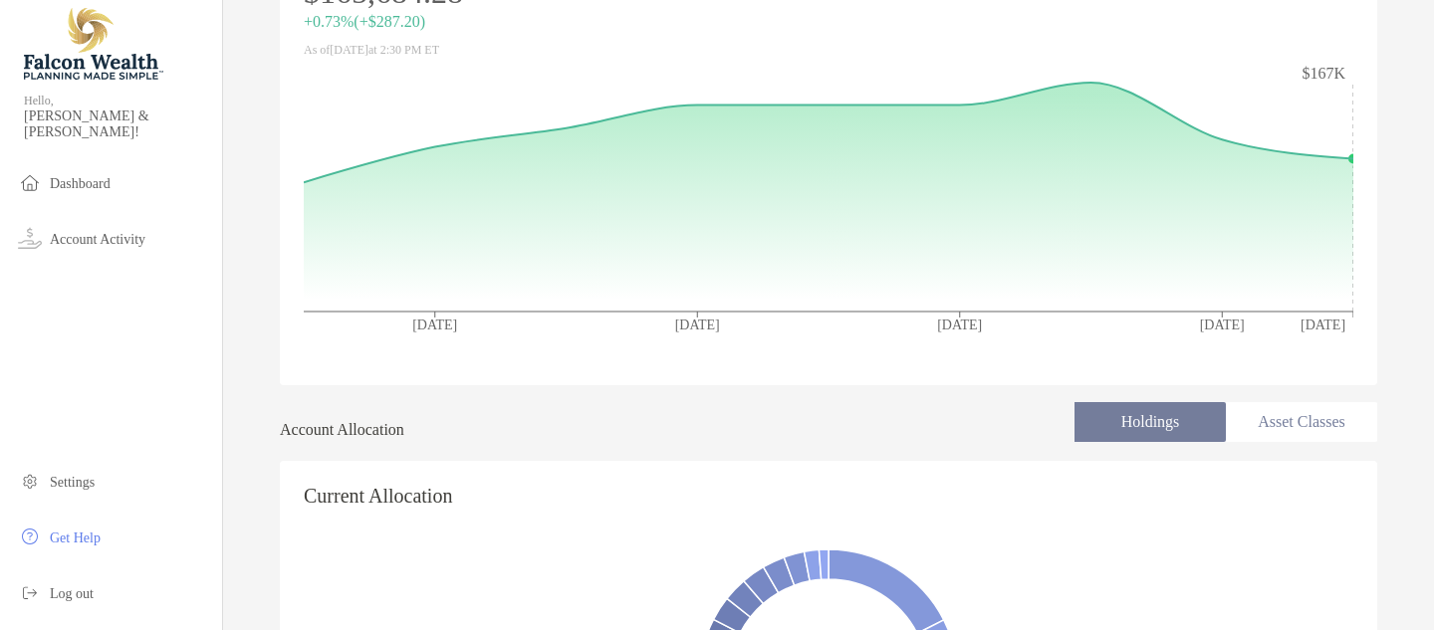
scroll to position [280, 0]
click at [1313, 426] on li "Asset Classes" at bounding box center [1301, 421] width 151 height 40
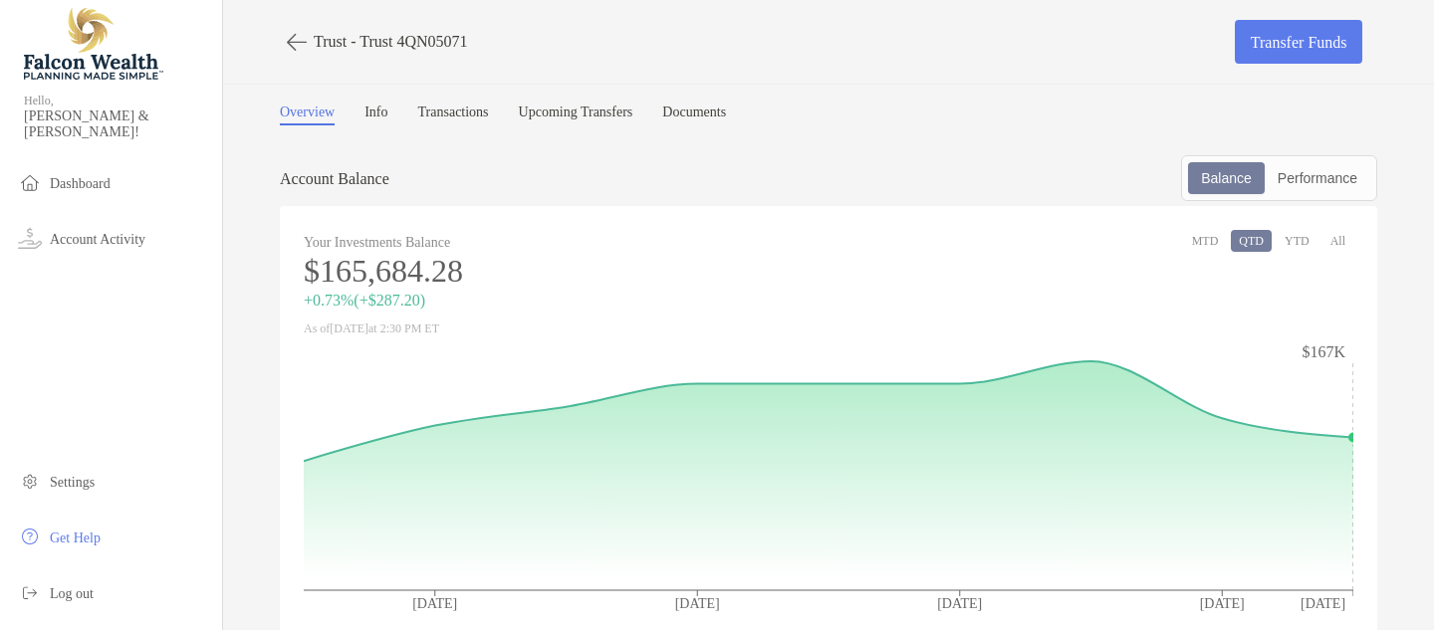
scroll to position [0, 0]
click at [1336, 241] on button "All" at bounding box center [1337, 241] width 31 height 22
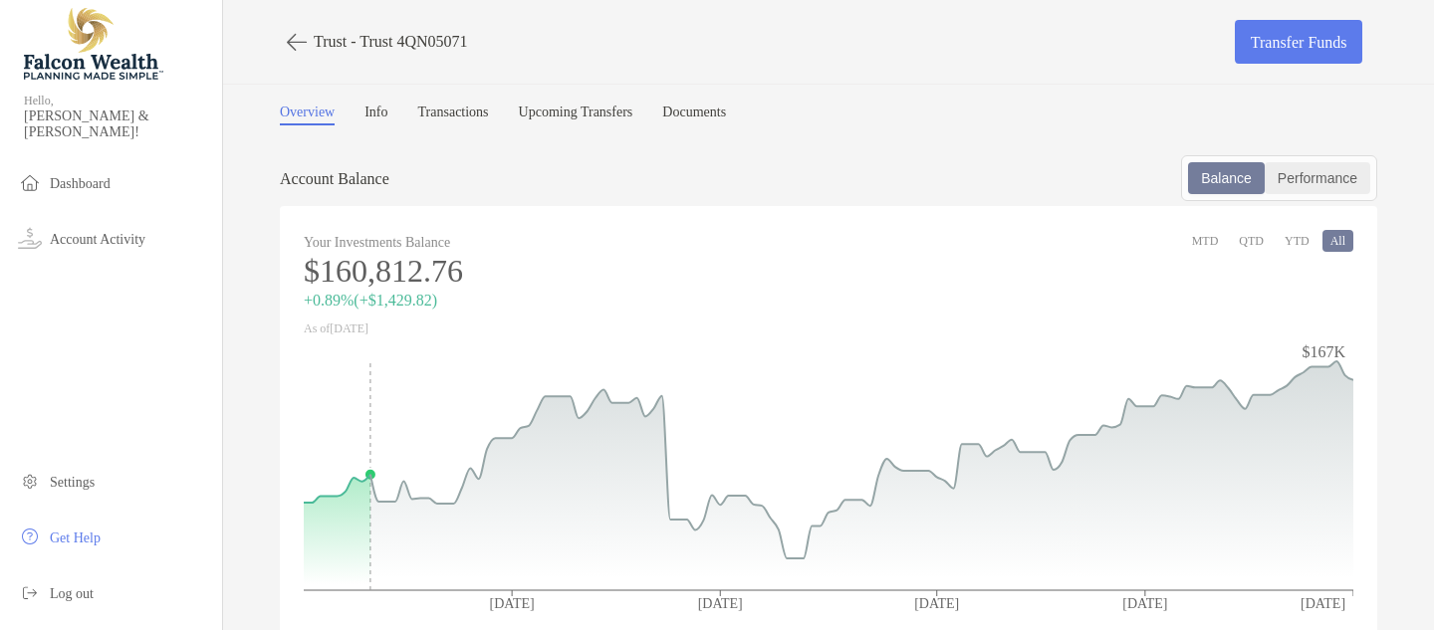
click at [1311, 180] on div "Performance" at bounding box center [1318, 178] width 102 height 28
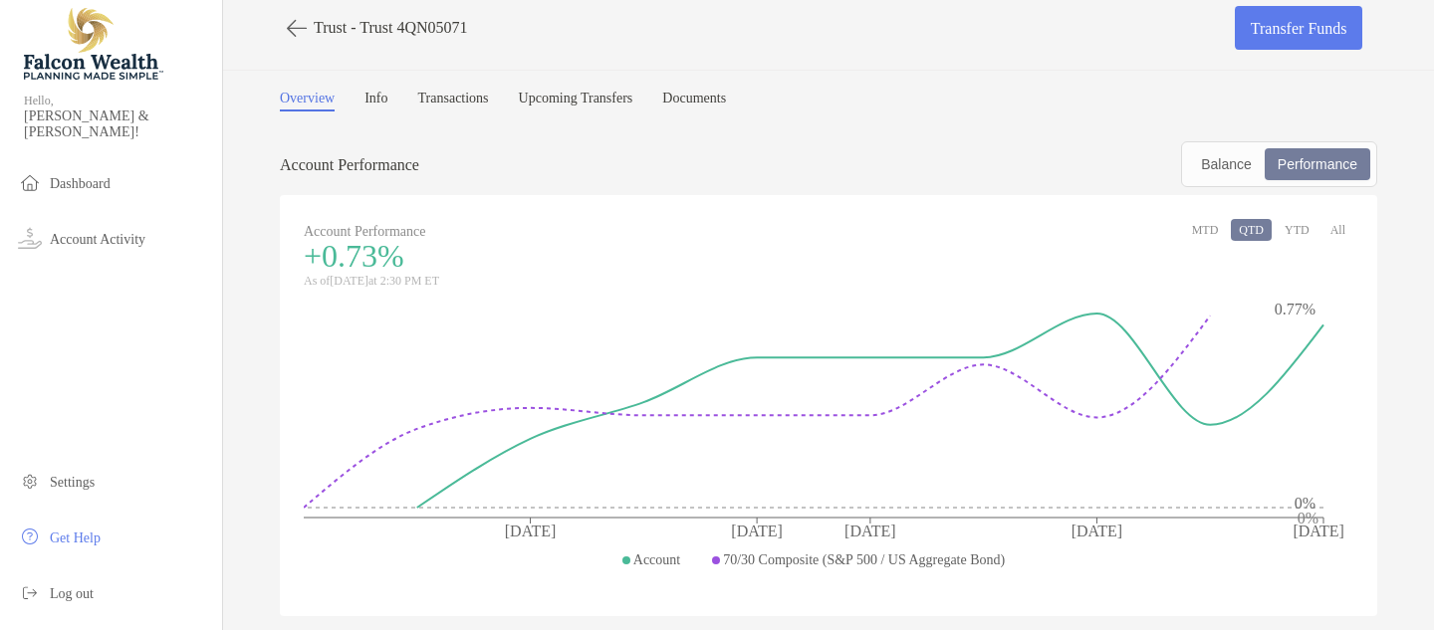
scroll to position [16, 0]
click at [1340, 228] on button "All" at bounding box center [1337, 228] width 31 height 22
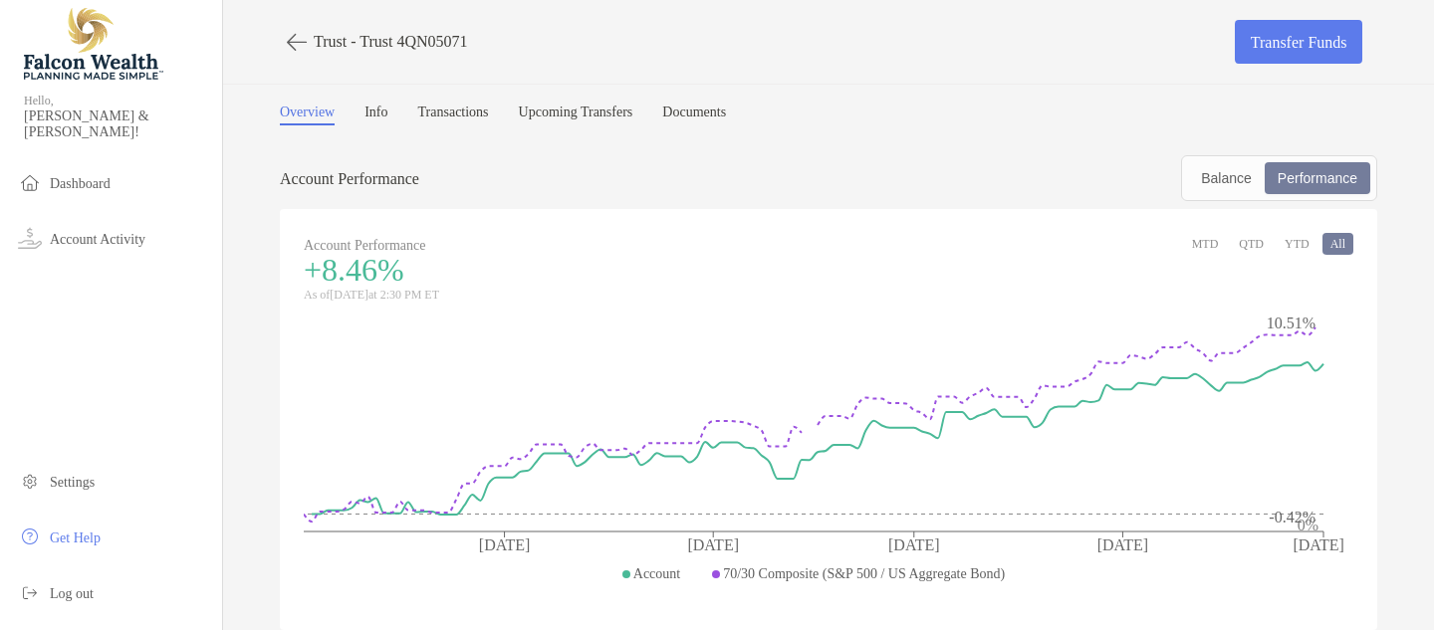
scroll to position [0, 0]
click at [387, 110] on link "Info" at bounding box center [375, 115] width 23 height 21
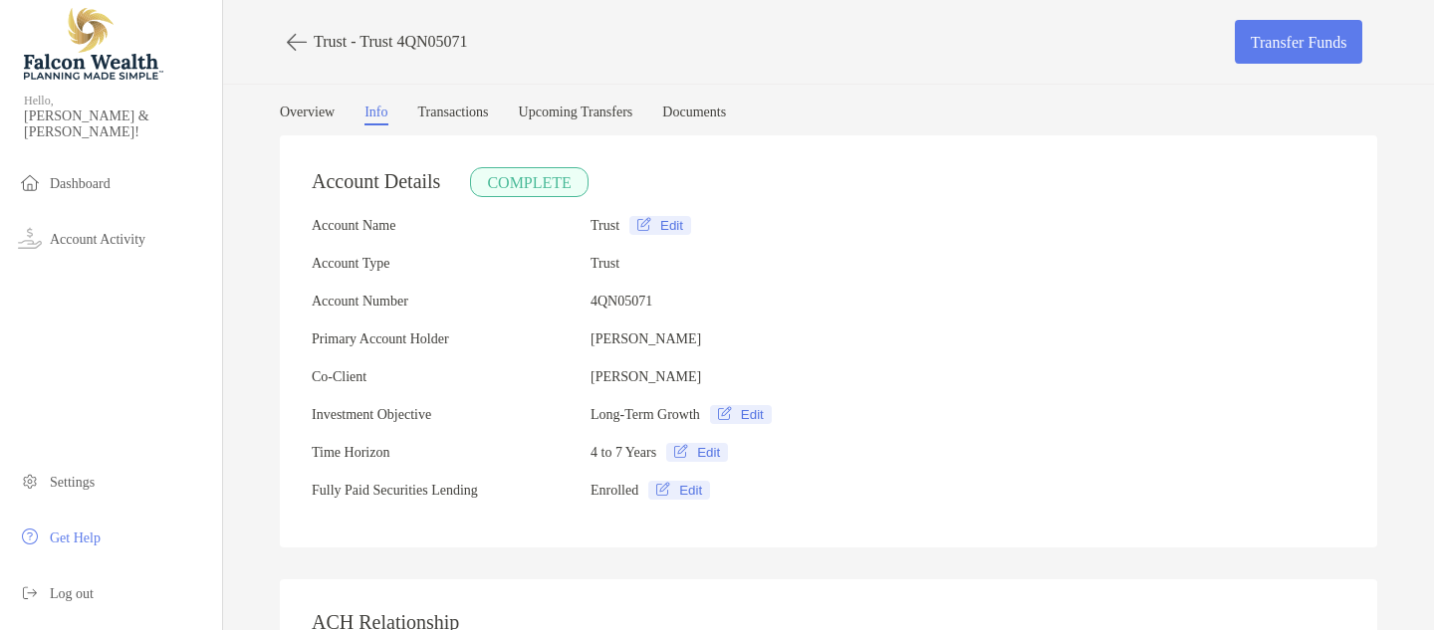
click at [483, 113] on link "Transactions" at bounding box center [453, 115] width 71 height 21
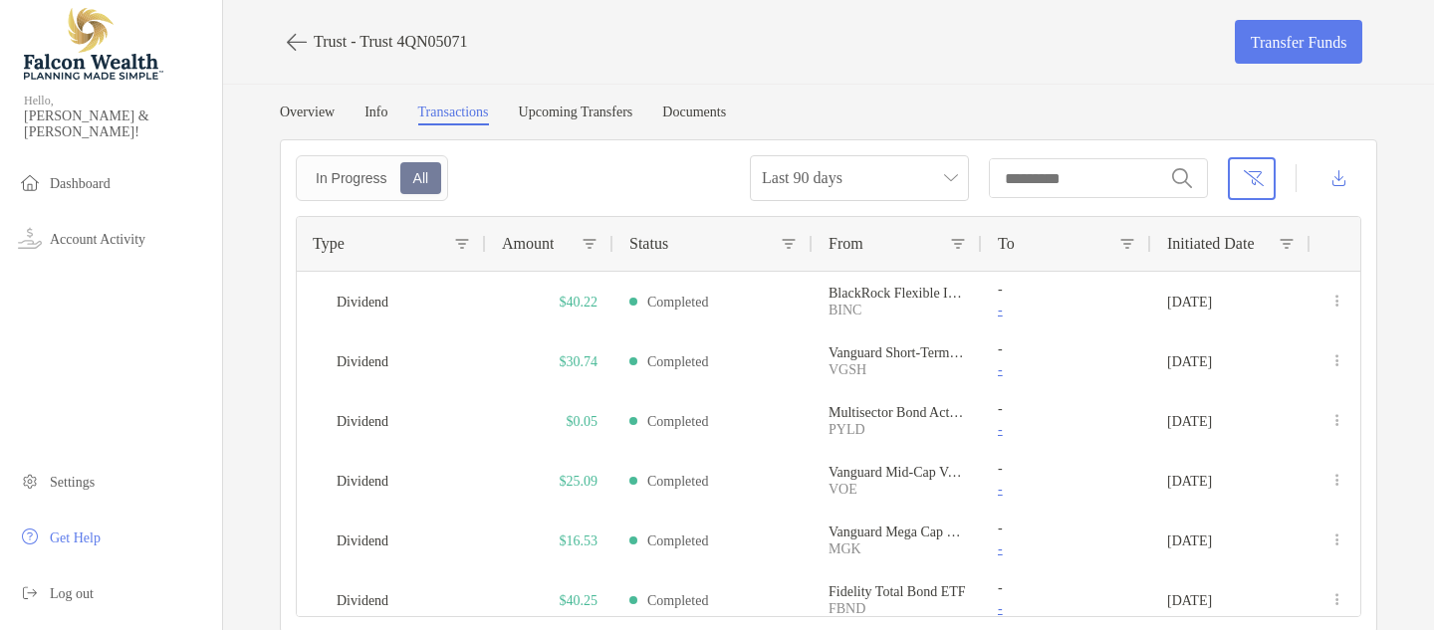
click at [633, 117] on link "Upcoming Transfers" at bounding box center [576, 115] width 115 height 21
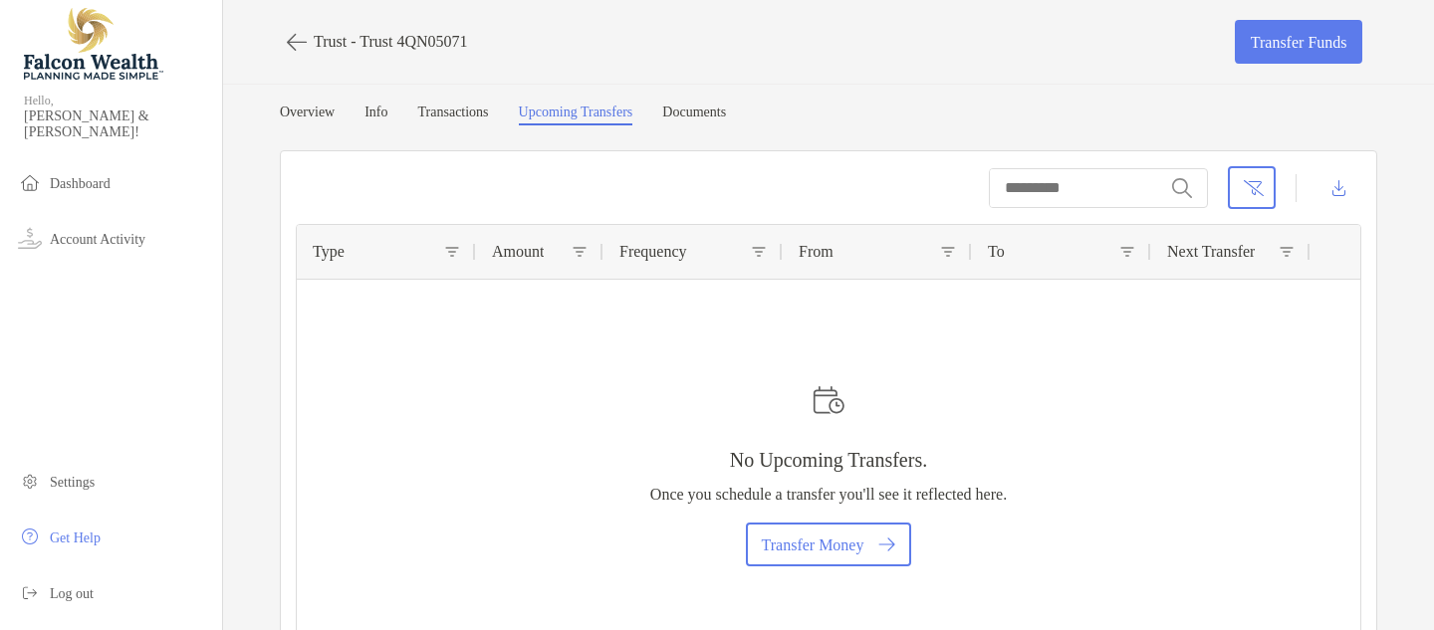
click at [726, 110] on link "Documents" at bounding box center [694, 115] width 64 height 21
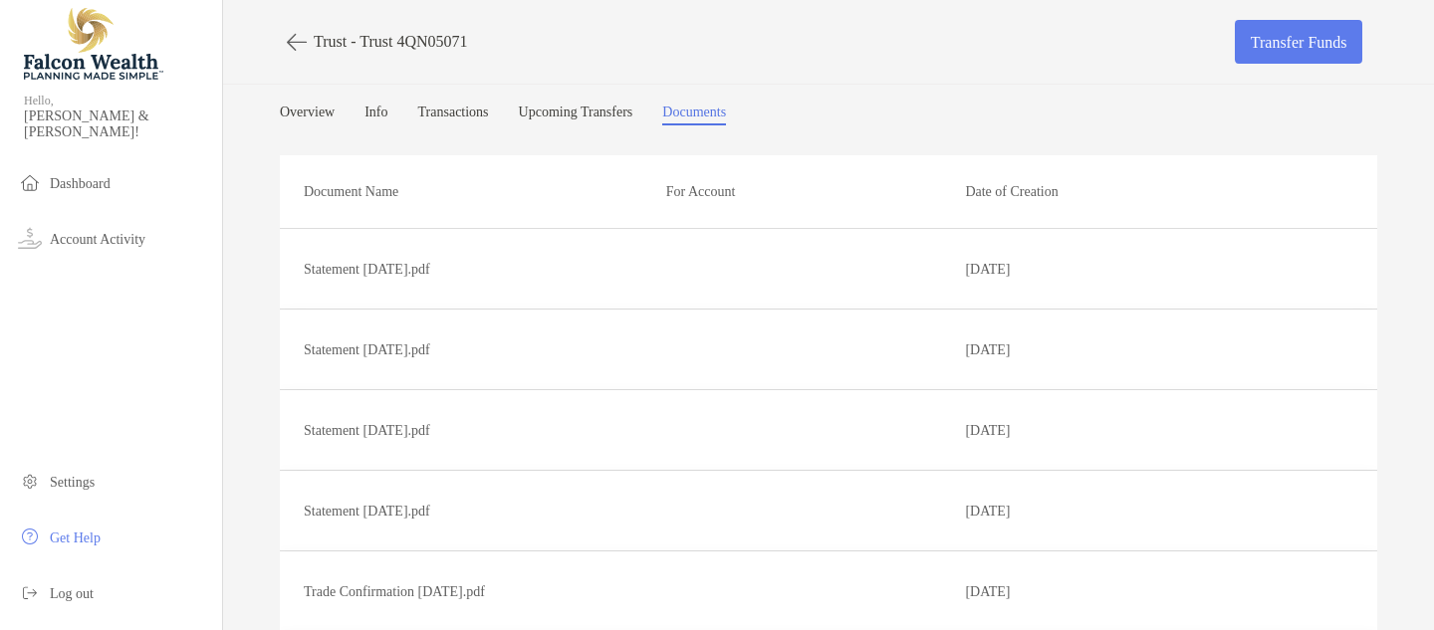
click at [295, 35] on icon "button" at bounding box center [297, 42] width 20 height 23
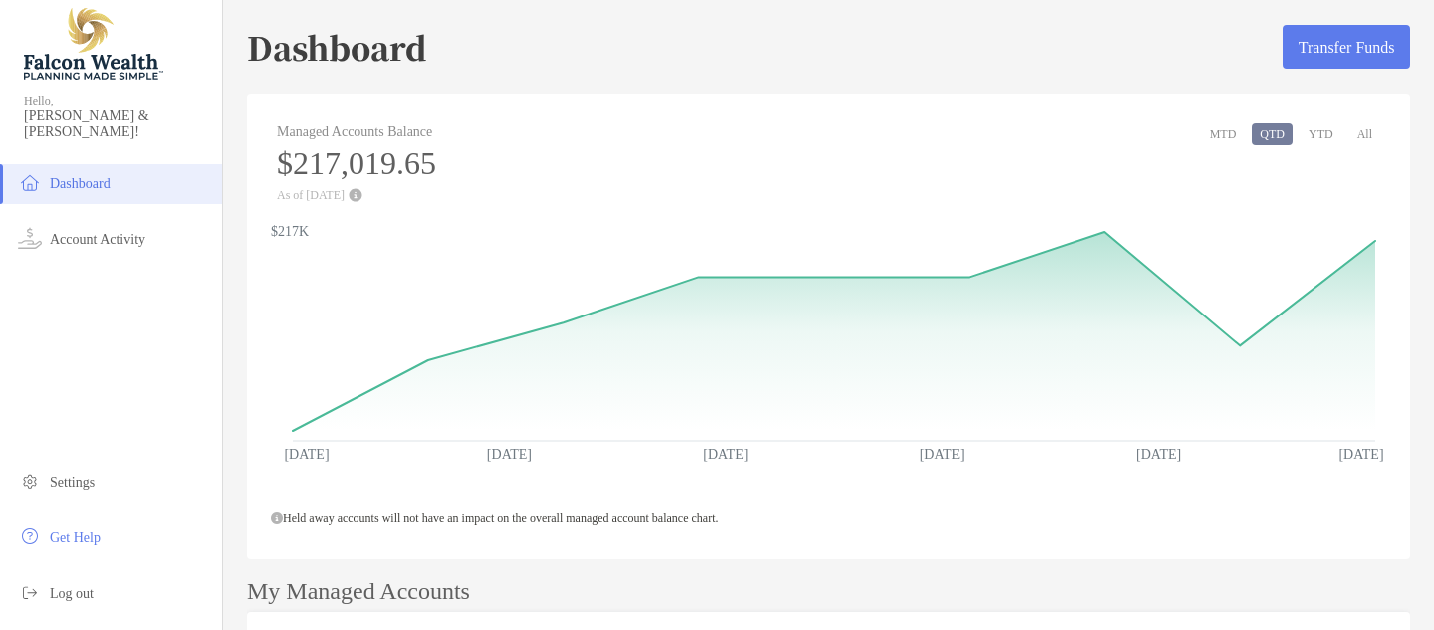
click at [1365, 133] on button "All" at bounding box center [1364, 134] width 31 height 22
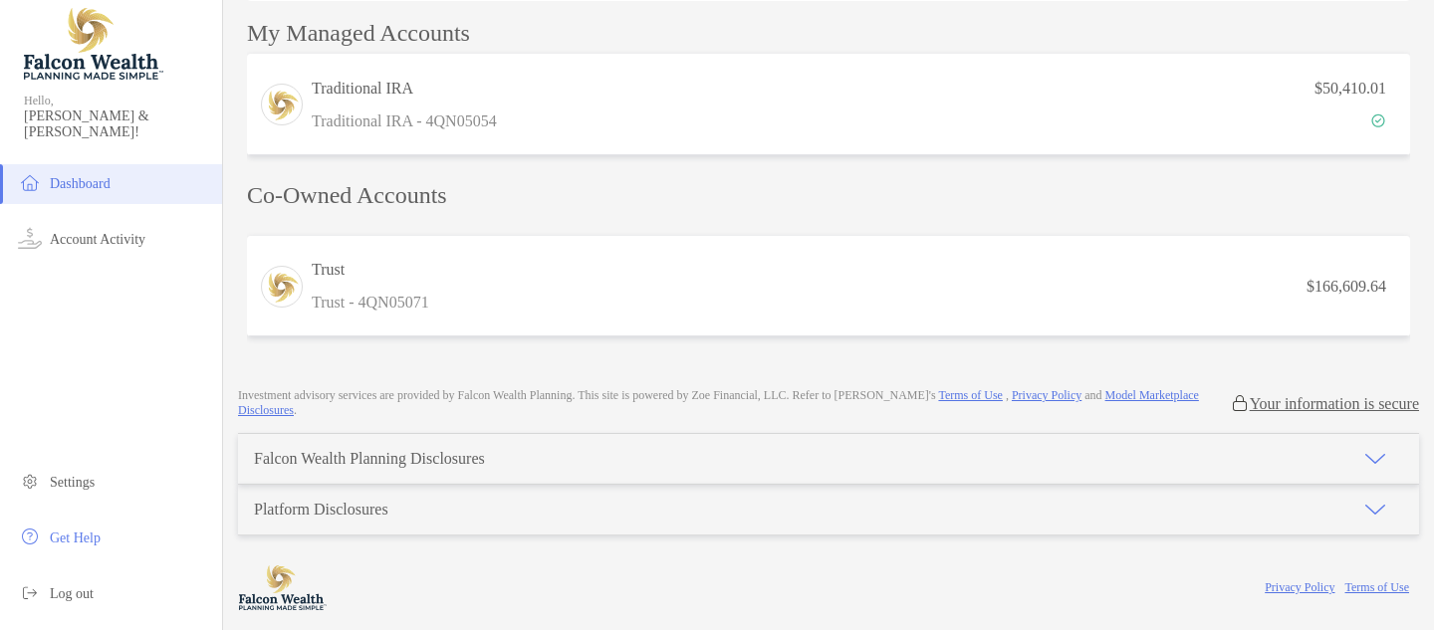
scroll to position [562, 0]
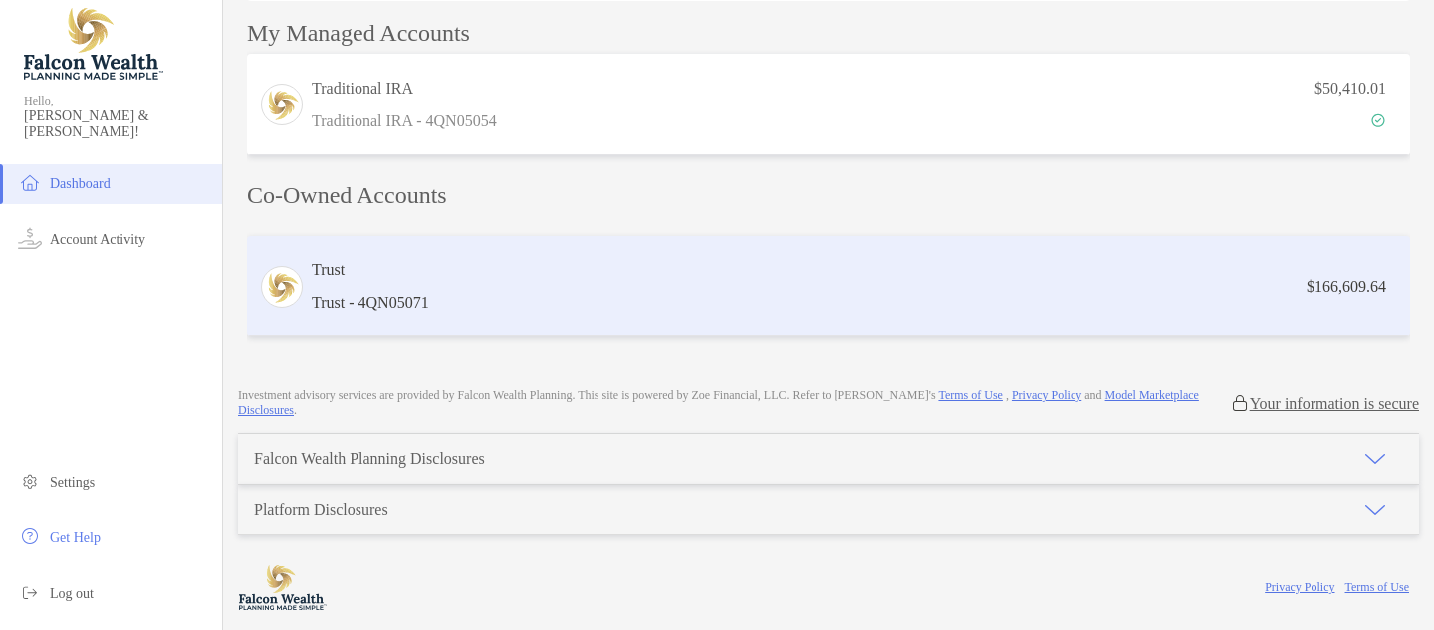
click at [926, 282] on div "$166,609.64" at bounding box center [917, 286] width 961 height 25
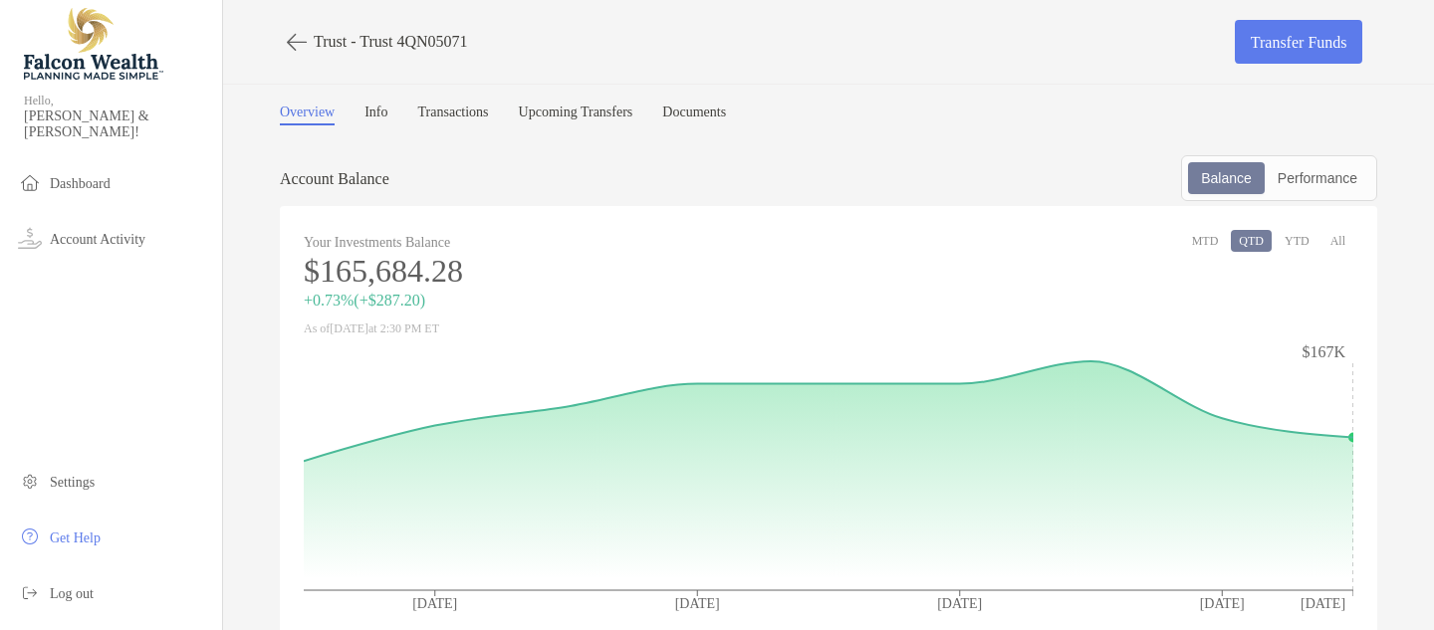
click at [1338, 244] on button "All" at bounding box center [1337, 241] width 31 height 22
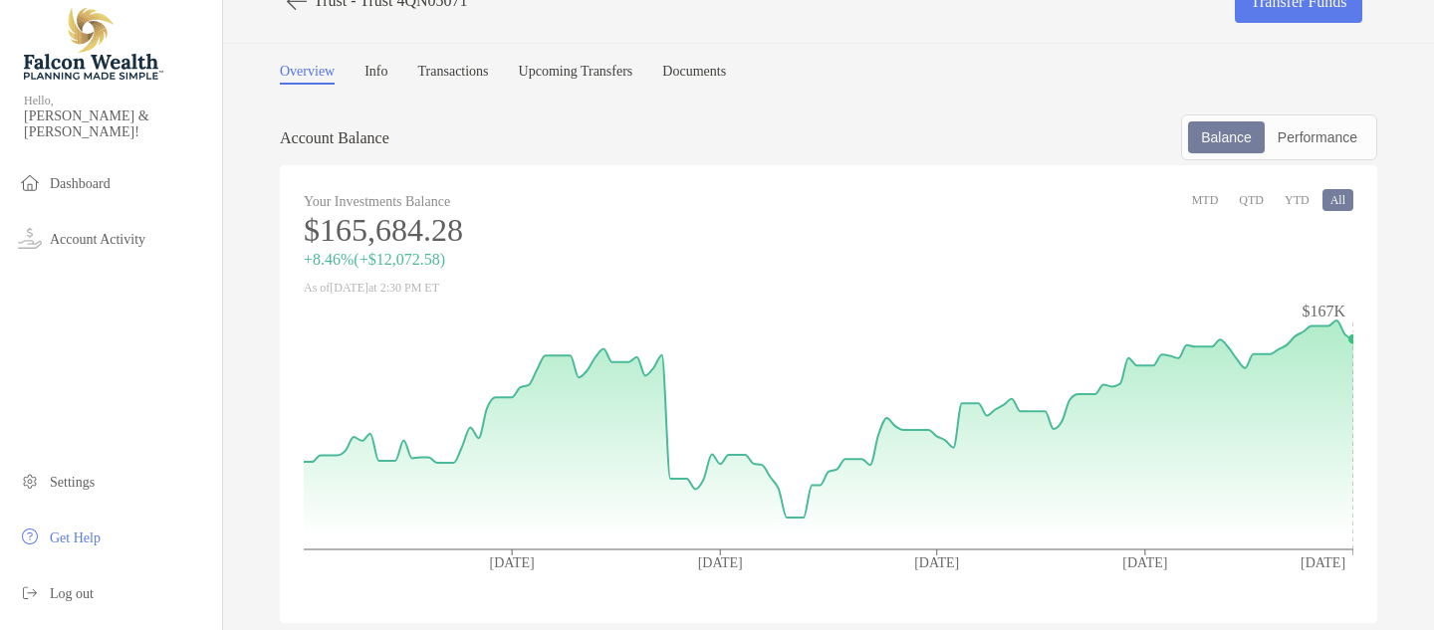
scroll to position [47, 0]
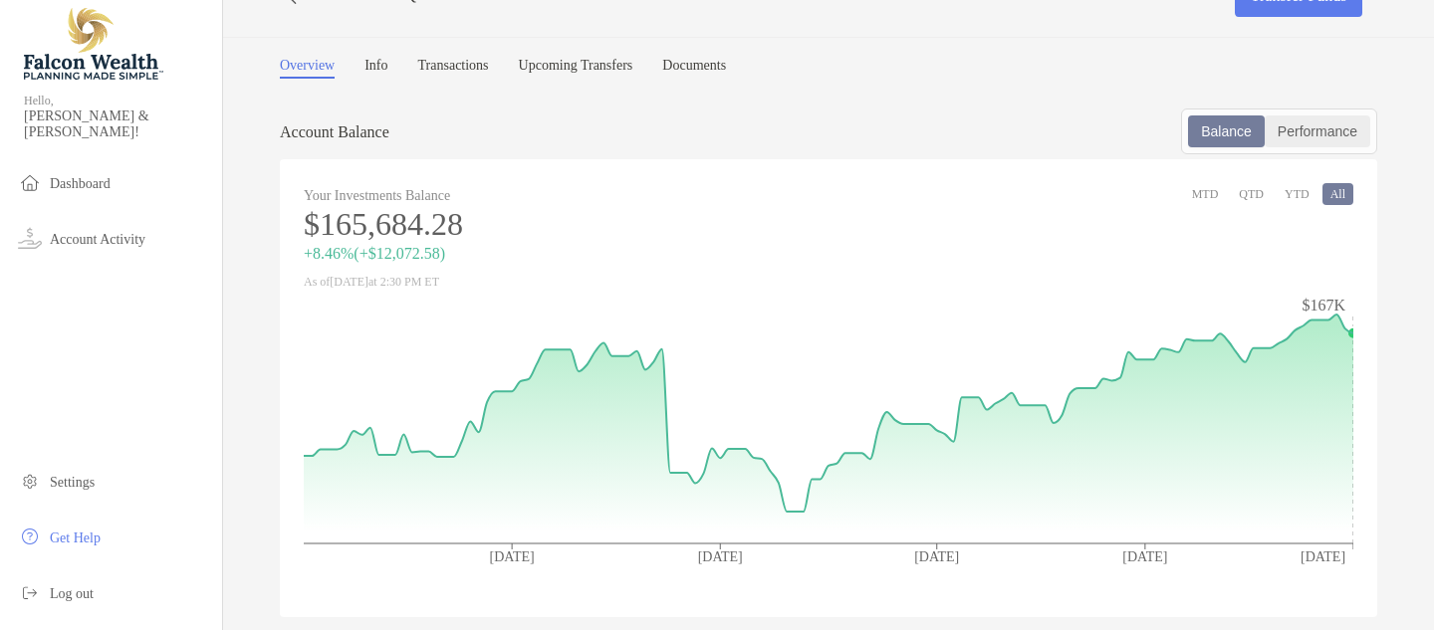
click at [1329, 140] on div "Performance" at bounding box center [1318, 132] width 102 height 28
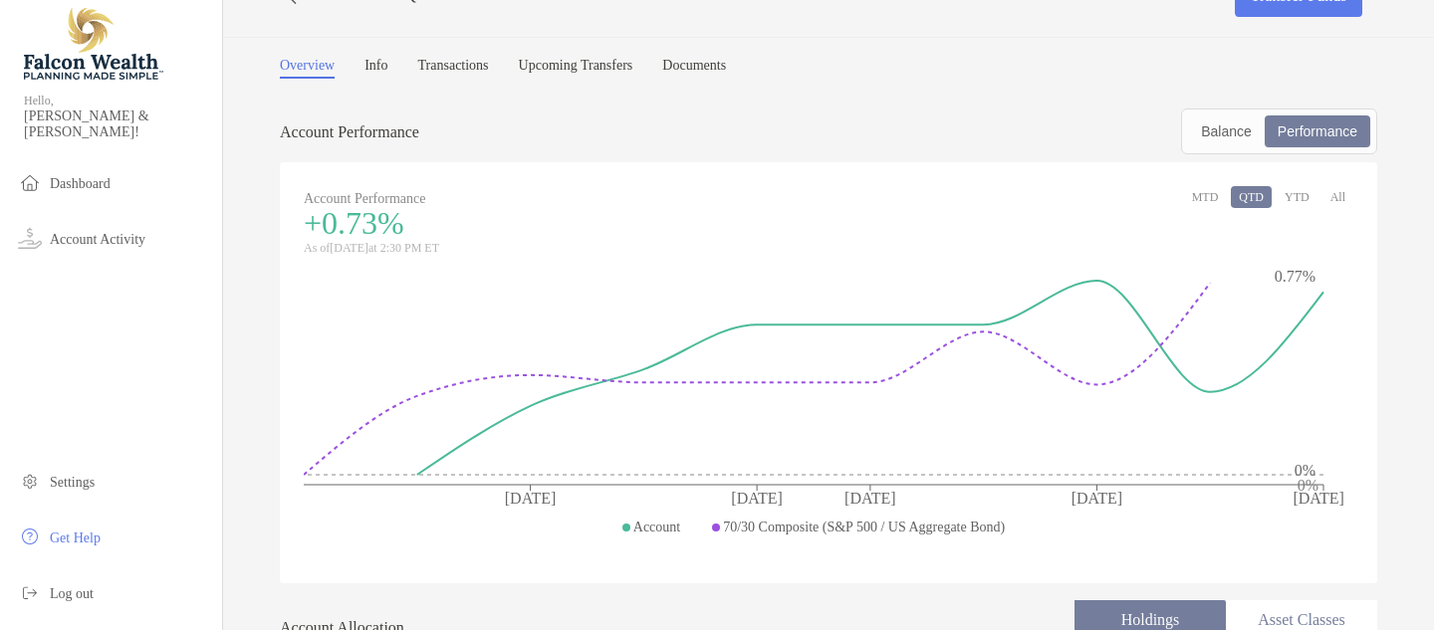
click at [1339, 197] on button "All" at bounding box center [1337, 197] width 31 height 22
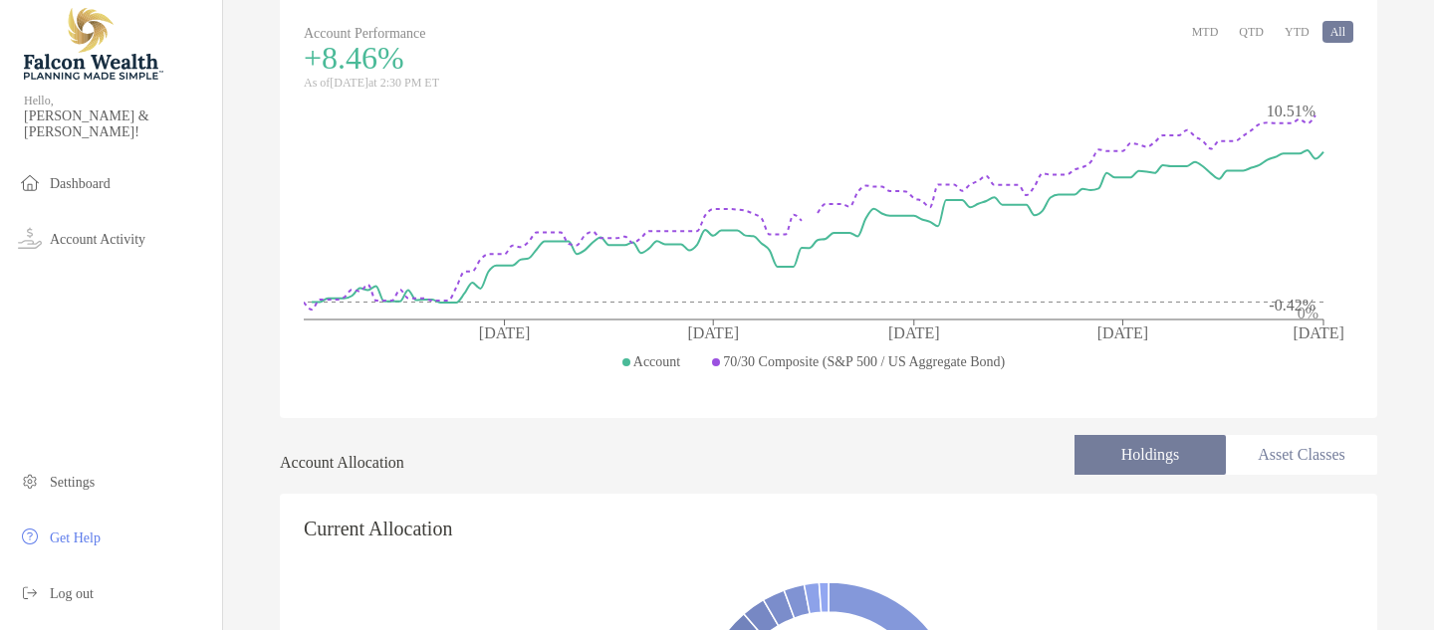
scroll to position [194, 0]
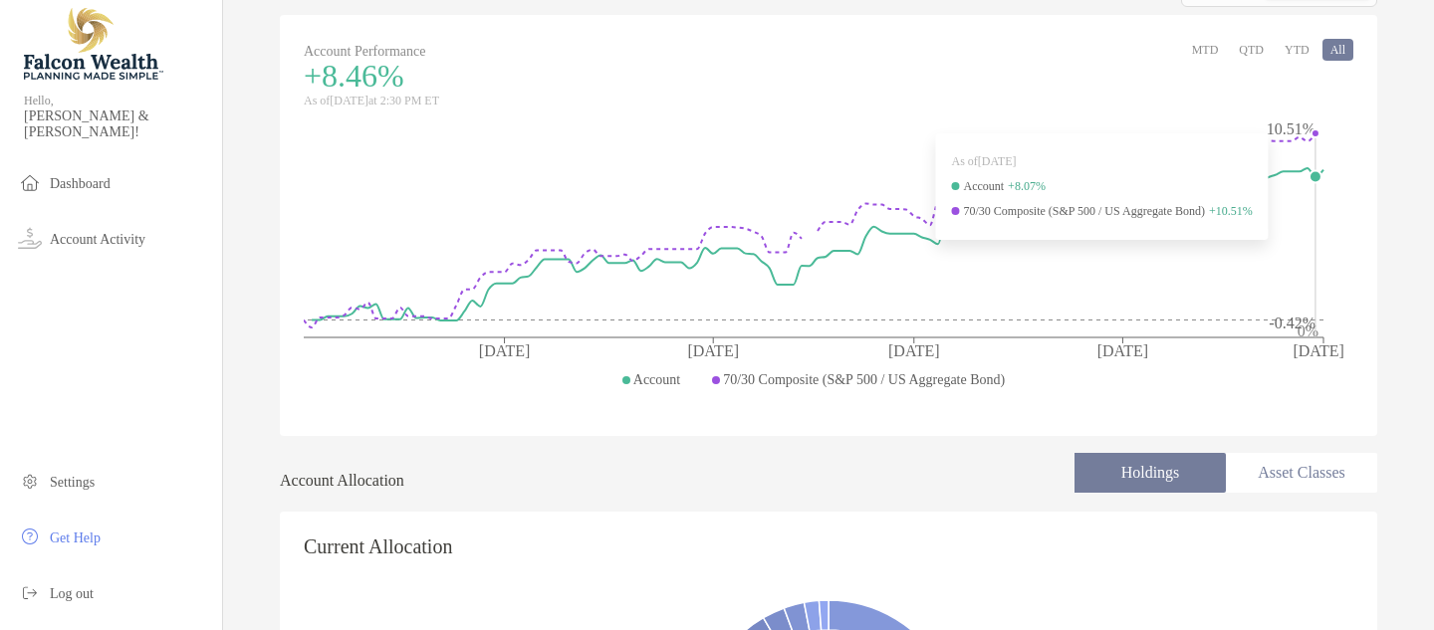
click at [1313, 235] on icon "[DATE] [DATE] [DATE] [DATE] [DATE] 0% 10.51% -0.42%" at bounding box center [829, 263] width 1050 height 299
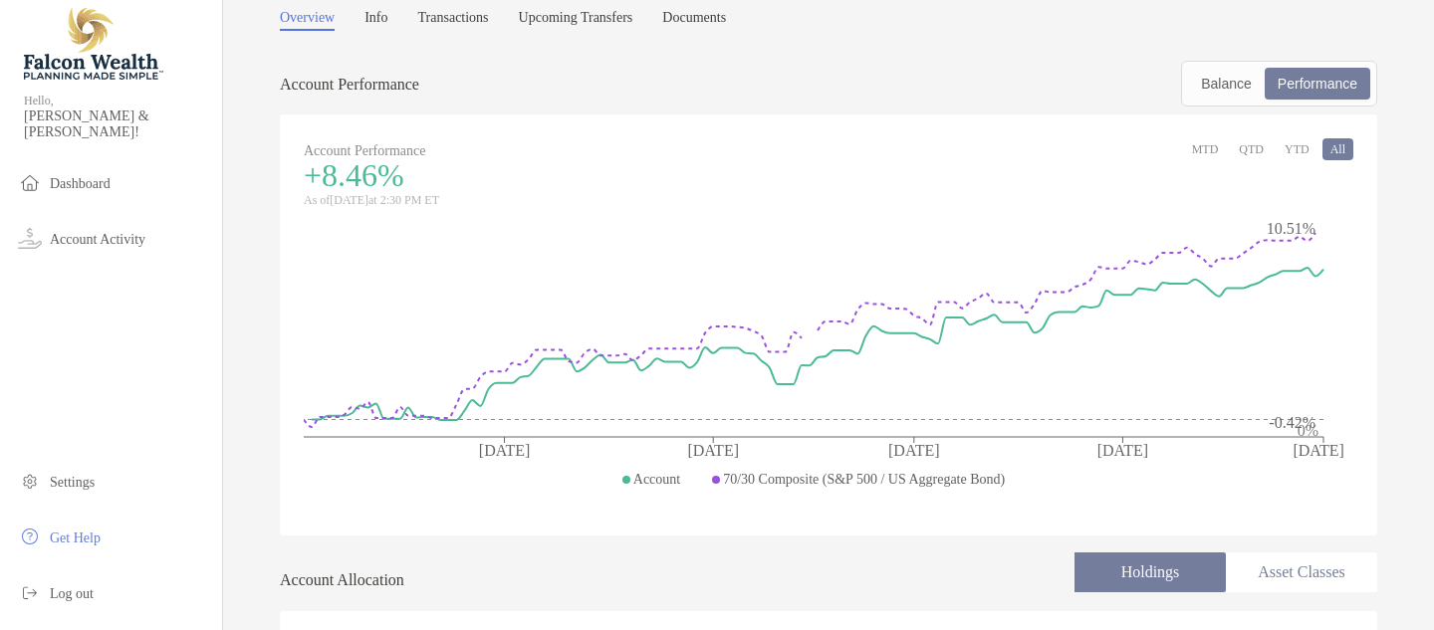
scroll to position [0, 0]
click at [377, 18] on link "Info" at bounding box center [375, 20] width 23 height 21
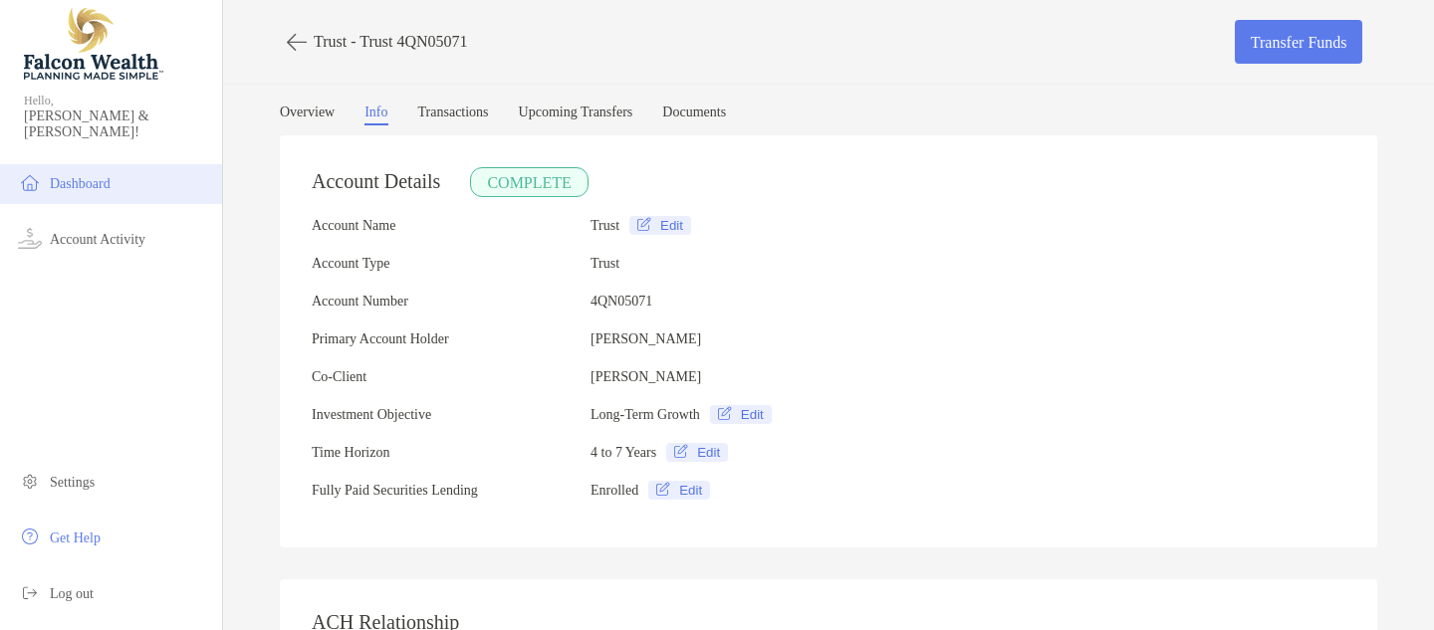
click at [73, 176] on span "Dashboard" at bounding box center [80, 183] width 61 height 15
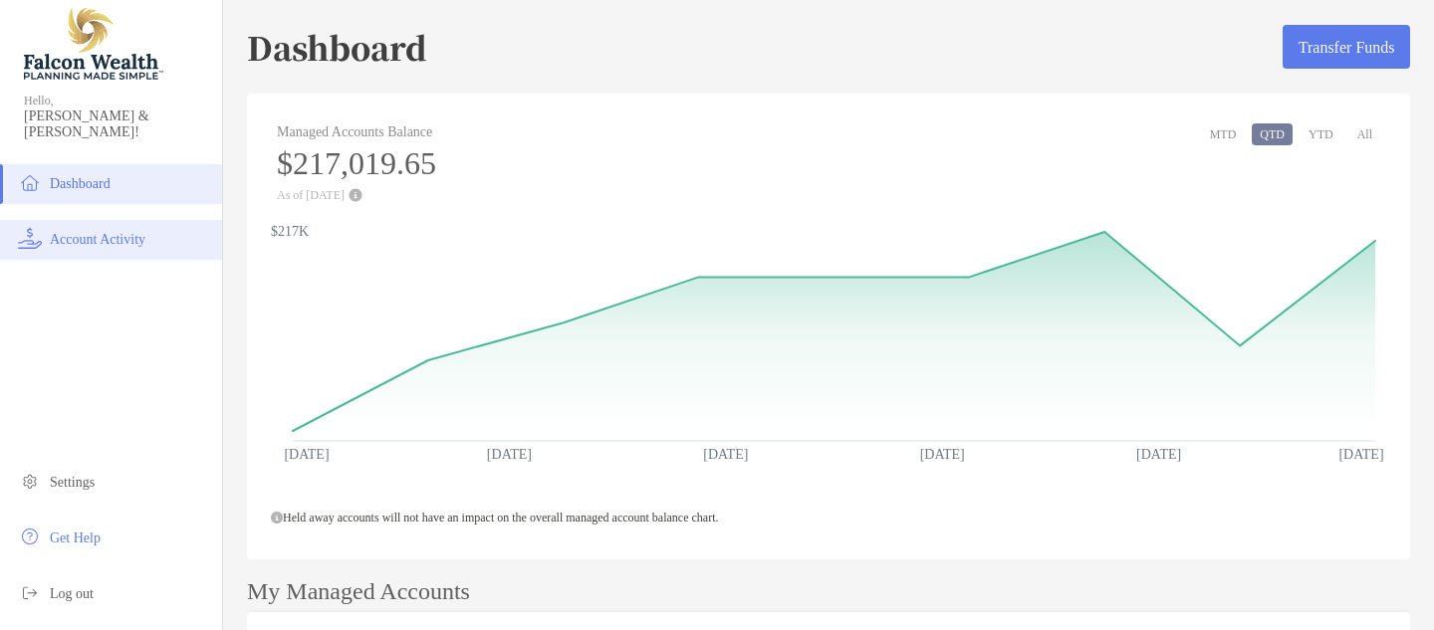
click at [90, 232] on span "Account Activity" at bounding box center [98, 239] width 96 height 15
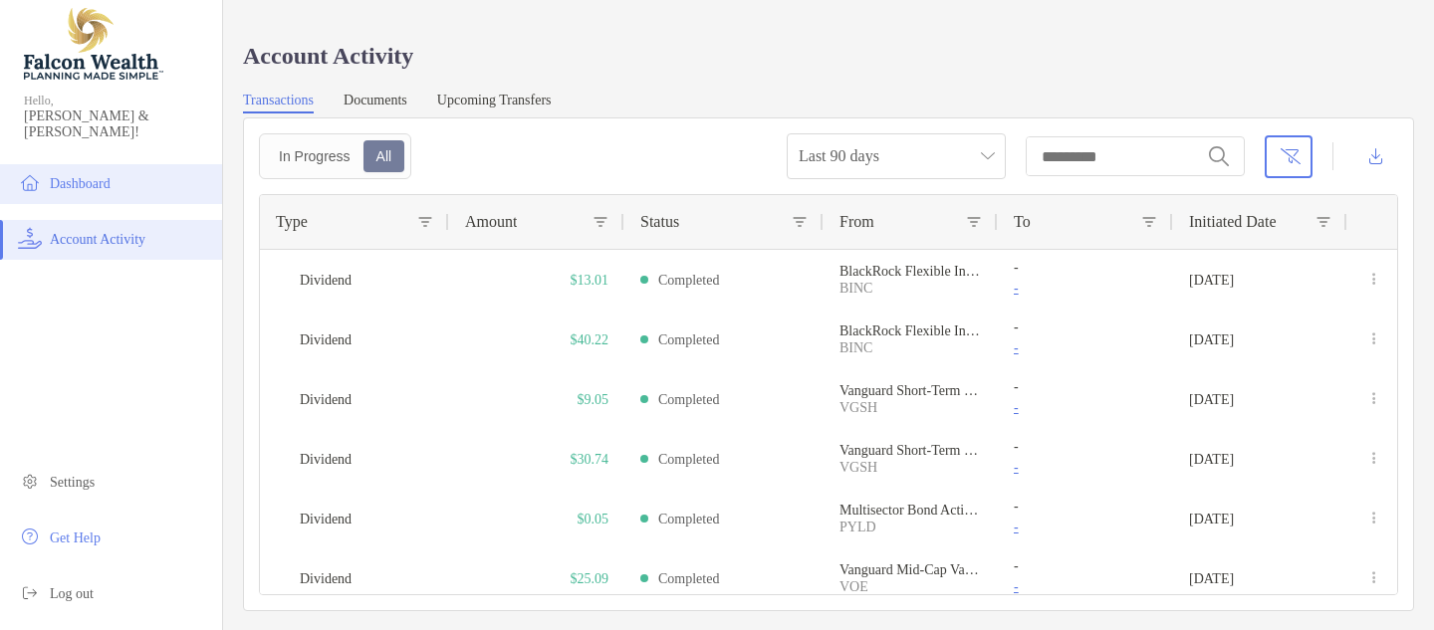
click at [100, 176] on span "Dashboard" at bounding box center [80, 183] width 61 height 15
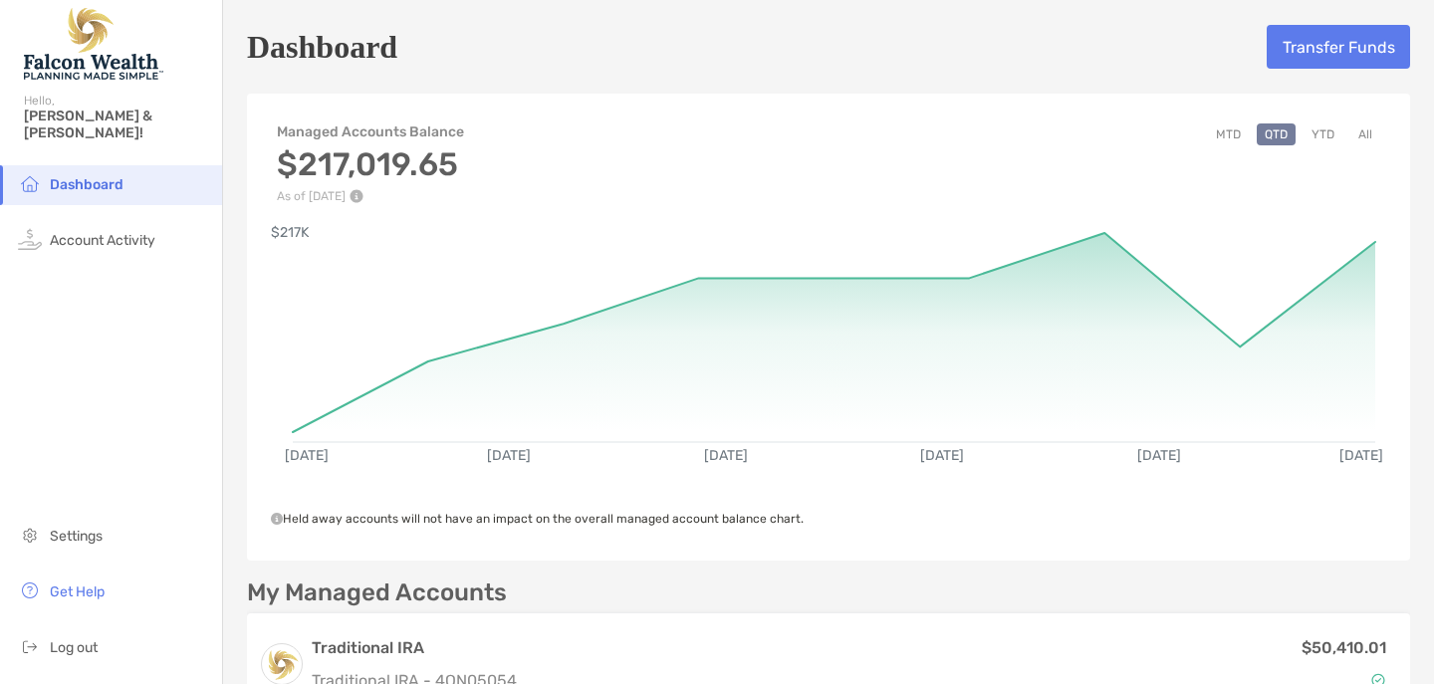
click at [1365, 134] on button "All" at bounding box center [1365, 134] width 30 height 22
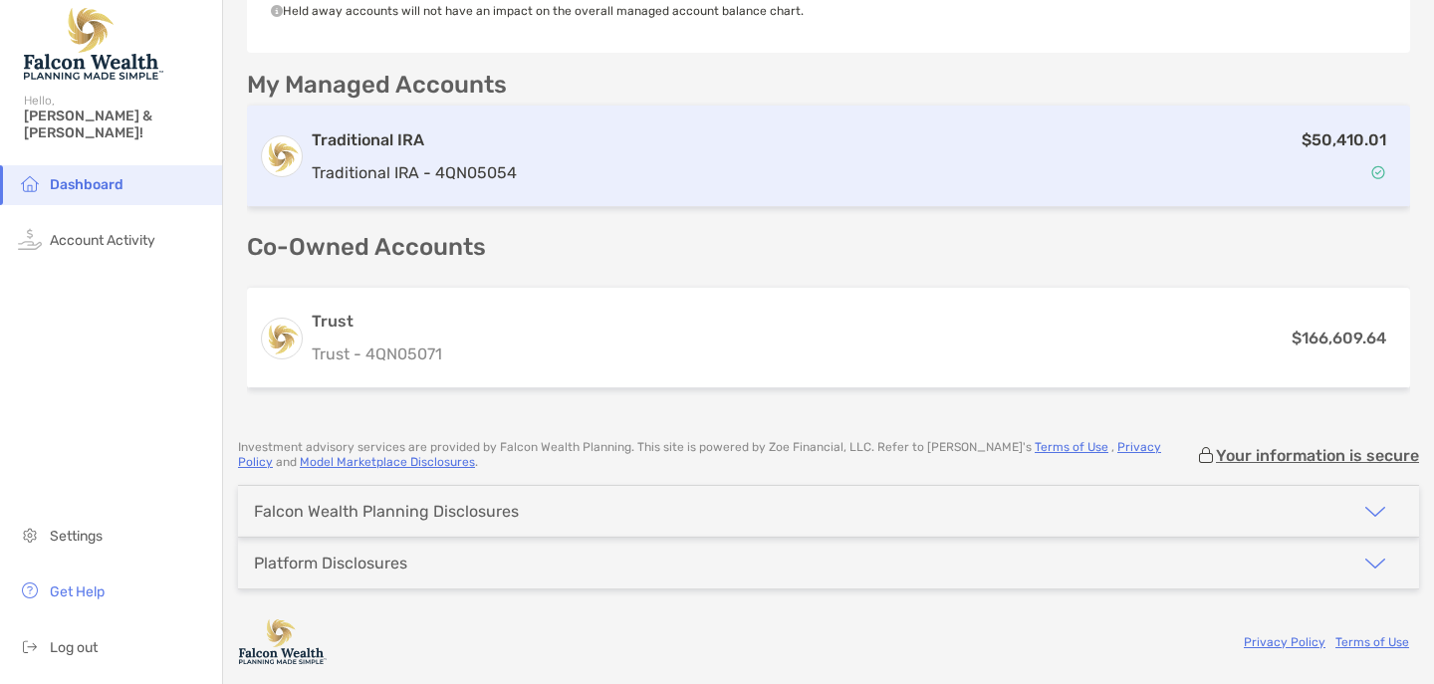
scroll to position [508, 0]
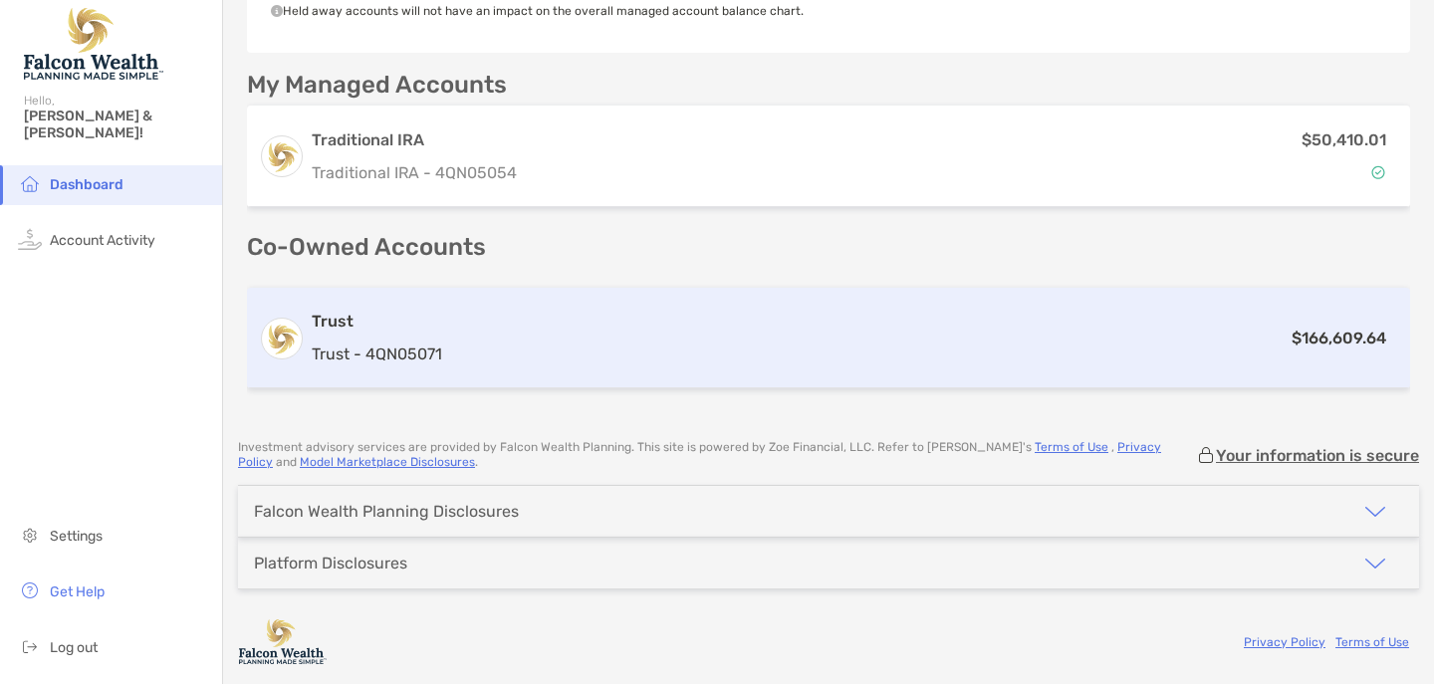
click at [565, 328] on div "$166,609.64" at bounding box center [924, 338] width 948 height 25
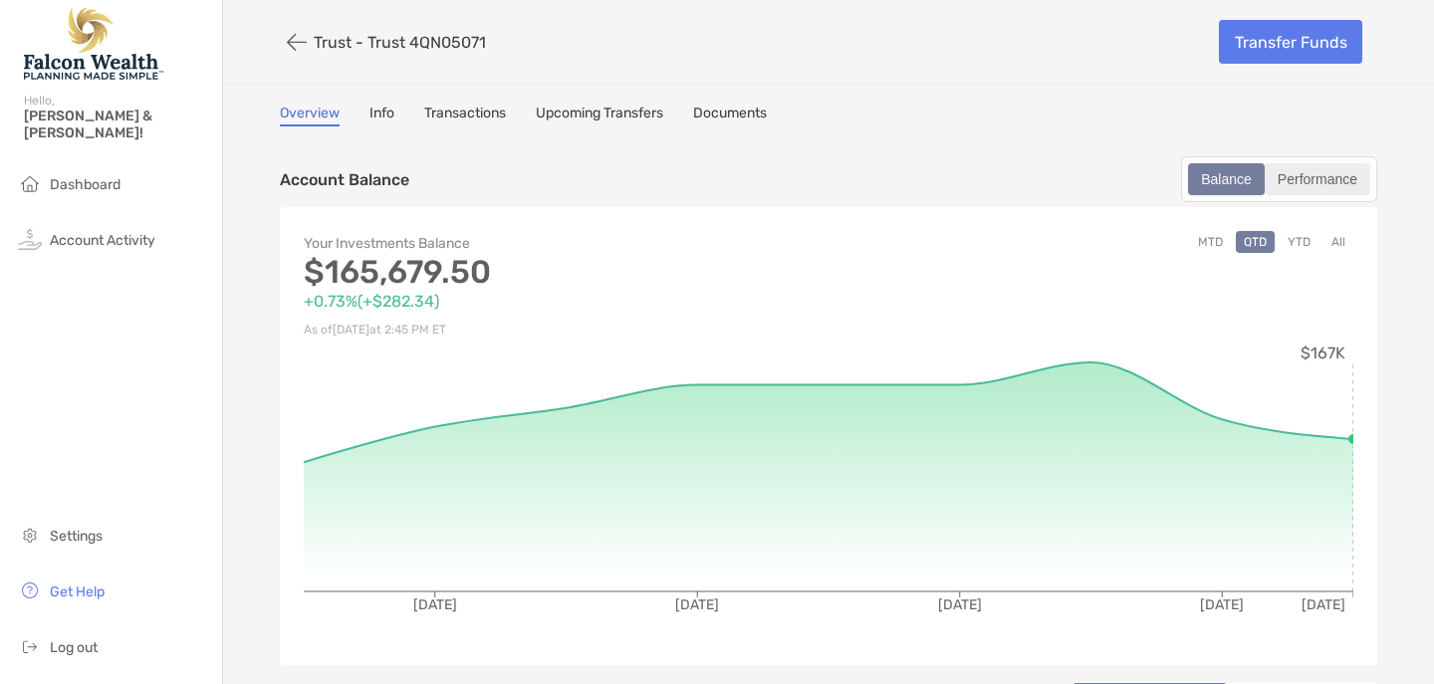
click at [1317, 175] on div "Performance" at bounding box center [1318, 179] width 102 height 28
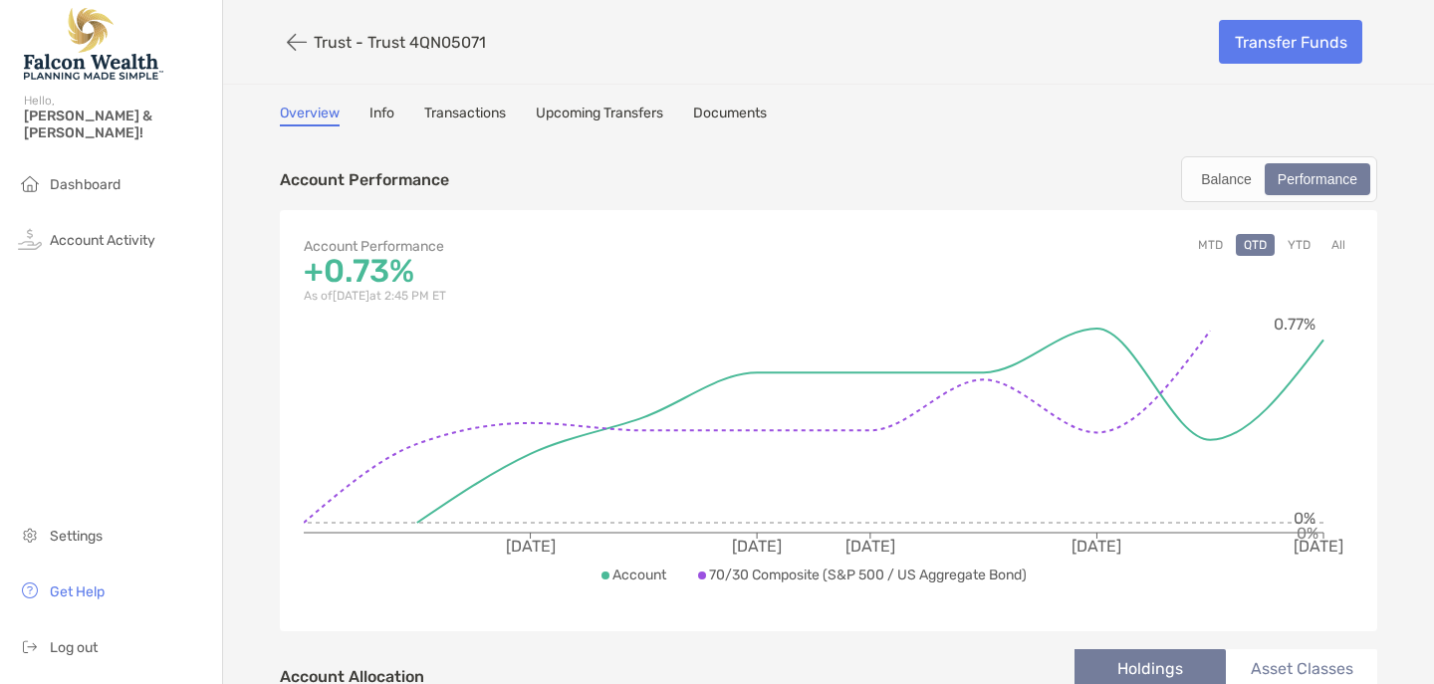
click at [1342, 243] on button "All" at bounding box center [1338, 245] width 30 height 22
